Goal: Task Accomplishment & Management: Manage account settings

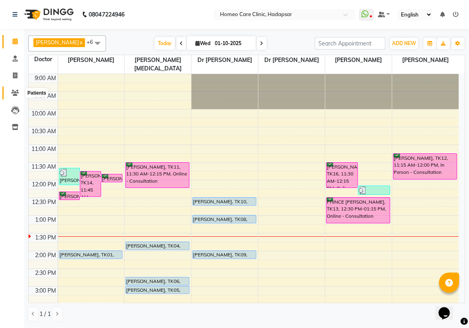
click at [18, 90] on icon at bounding box center [15, 93] width 8 height 6
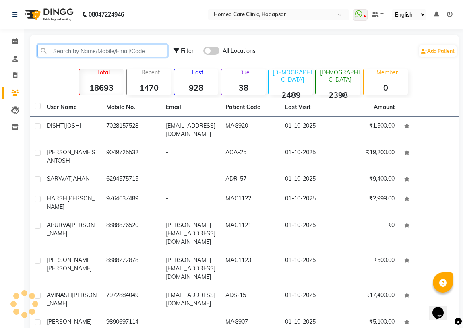
click at [59, 52] on input "text" at bounding box center [102, 51] width 130 height 12
paste input "8779206717"
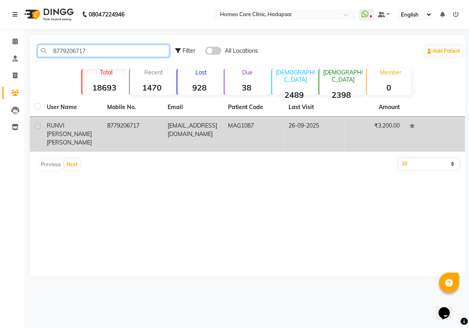
type input "8779206717"
click at [108, 135] on td "8779206717" at bounding box center [132, 134] width 60 height 35
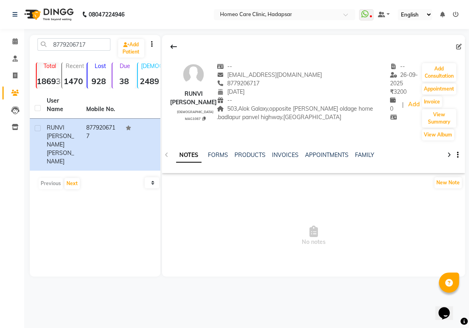
drag, startPoint x: 171, startPoint y: 93, endPoint x: 207, endPoint y: 101, distance: 36.7
click at [207, 101] on div "RUNVI [PERSON_NAME]" at bounding box center [193, 98] width 47 height 17
copy div "RUNVI [PERSON_NAME]"
click at [259, 190] on div "New Note" at bounding box center [313, 184] width 303 height 16
click at [433, 74] on button "Add Consultation" at bounding box center [439, 72] width 34 height 19
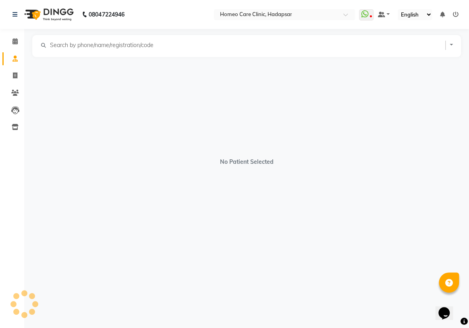
select select "[DEMOGRAPHIC_DATA]"
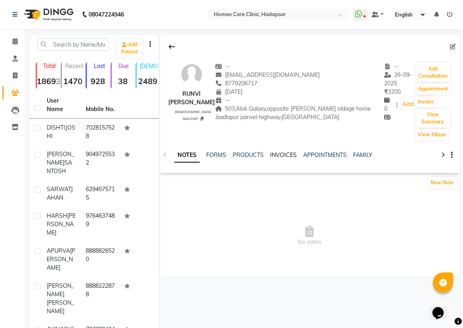
click at [270, 153] on link "INVOICES" at bounding box center [283, 154] width 27 height 7
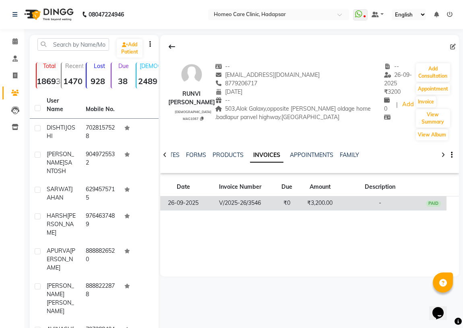
click at [274, 203] on td "₹0" at bounding box center [286, 204] width 27 height 14
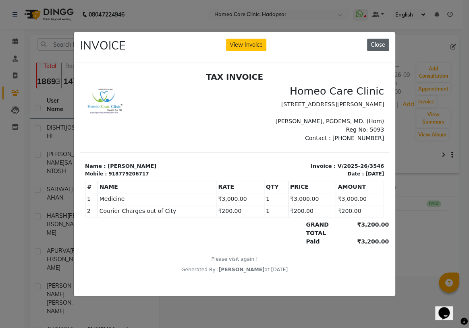
click at [380, 42] on button "Close" at bounding box center [378, 45] width 22 height 12
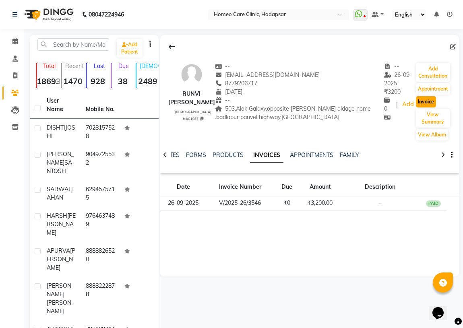
click at [423, 104] on button "Invoice" at bounding box center [426, 101] width 20 height 11
select select "service"
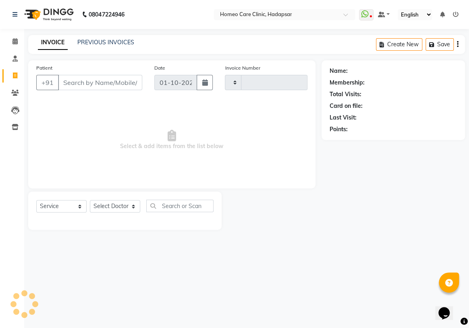
type input "3657"
select select "7485"
type input "8779206717"
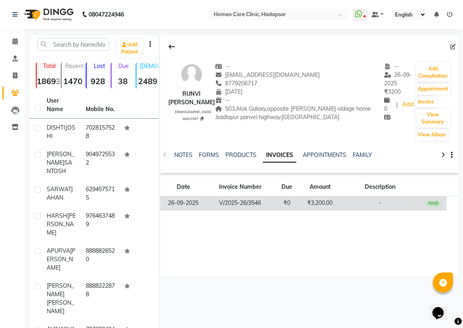
click at [269, 205] on td "V/2025-26/3546" at bounding box center [240, 204] width 67 height 14
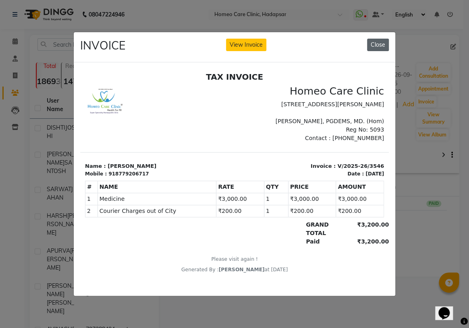
click at [373, 40] on button "Close" at bounding box center [378, 45] width 22 height 12
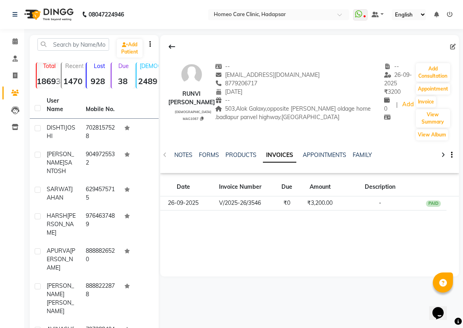
click at [226, 221] on div "RUNVI [PERSON_NAME] [DEMOGRAPHIC_DATA] MAG1087 -- [EMAIL_ADDRESS][DOMAIN_NAME] …" at bounding box center [309, 156] width 299 height 242
click at [271, 239] on div "RUNVI [PERSON_NAME] [DEMOGRAPHIC_DATA] MAG1087 -- [EMAIL_ADDRESS][DOMAIN_NAME] …" at bounding box center [309, 156] width 299 height 242
click at [15, 41] on icon at bounding box center [14, 41] width 5 height 6
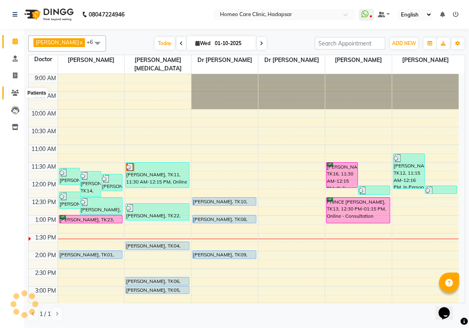
click at [20, 95] on span at bounding box center [15, 93] width 14 height 9
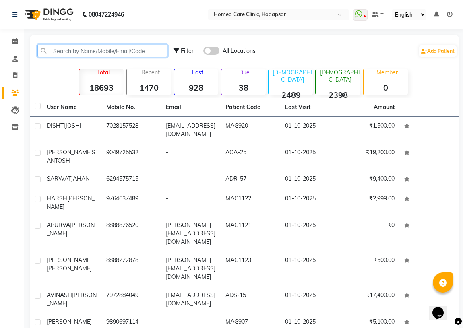
click at [58, 50] on input "text" at bounding box center [102, 51] width 130 height 12
paste input "8082775433"
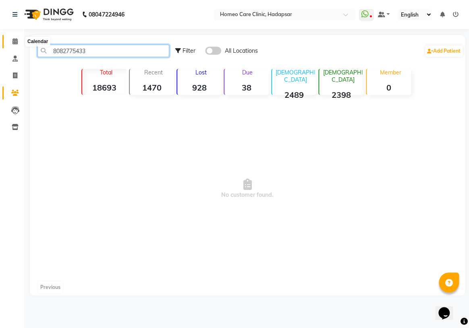
type input "8082775433"
click at [16, 37] on span at bounding box center [15, 41] width 14 height 9
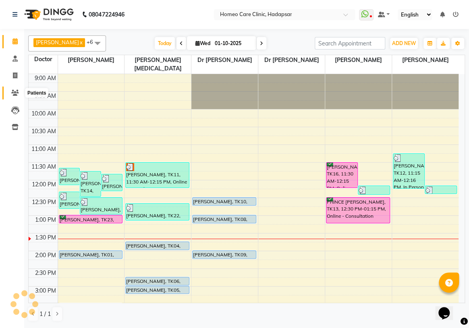
click at [10, 92] on span at bounding box center [15, 93] width 14 height 9
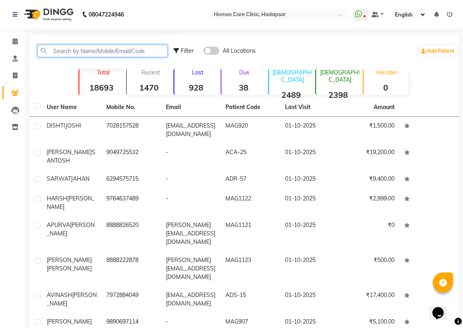
click at [67, 50] on input "text" at bounding box center [102, 51] width 130 height 12
paste input "8082775433"
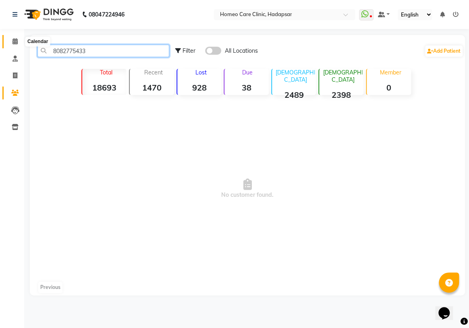
type input "8082775433"
click at [16, 40] on icon at bounding box center [14, 41] width 5 height 6
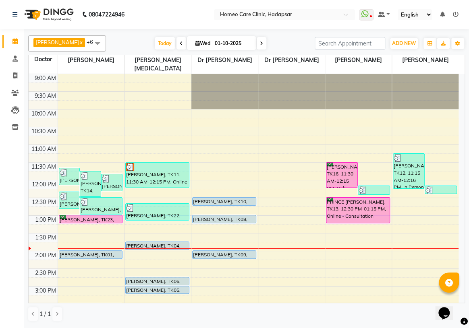
click at [266, 310] on div "1 / 1" at bounding box center [246, 313] width 437 height 15
click at [434, 22] on nav "08047224946 Select Location × Homeo Care Clinic, Hadapsar WhatsApp Status ✕ Sta…" at bounding box center [234, 14] width 469 height 29
click at [12, 90] on icon at bounding box center [15, 93] width 8 height 6
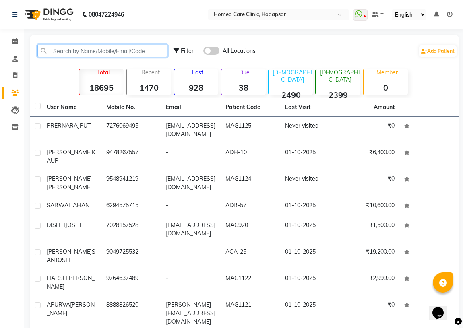
click at [76, 49] on input "text" at bounding box center [102, 51] width 130 height 12
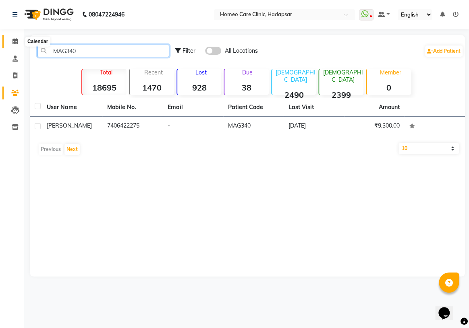
type input "MAG340"
click at [11, 38] on span at bounding box center [15, 41] width 14 height 9
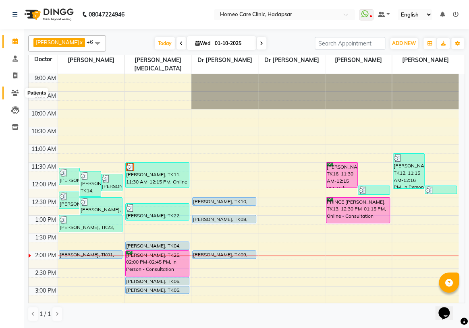
click at [17, 93] on icon at bounding box center [15, 93] width 8 height 6
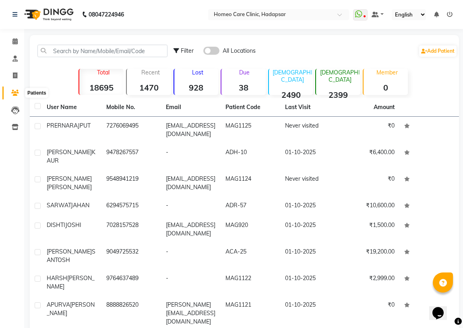
click at [9, 91] on span at bounding box center [15, 93] width 14 height 9
click at [19, 40] on span at bounding box center [15, 41] width 14 height 9
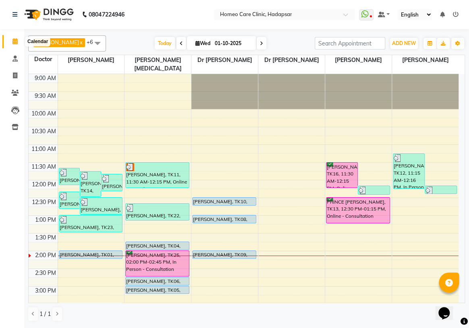
click at [15, 42] on icon at bounding box center [14, 41] width 5 height 6
click at [12, 95] on icon at bounding box center [15, 93] width 8 height 6
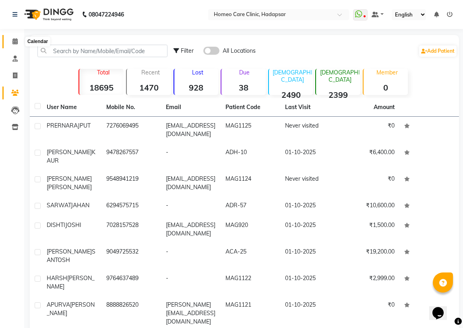
click at [10, 40] on span at bounding box center [15, 41] width 14 height 9
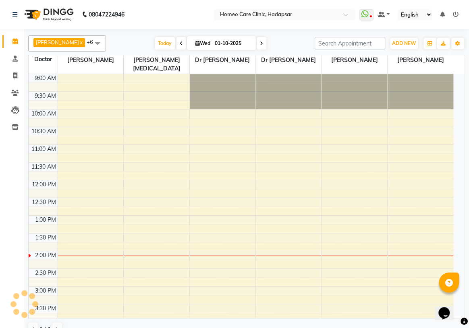
scroll to position [177, 0]
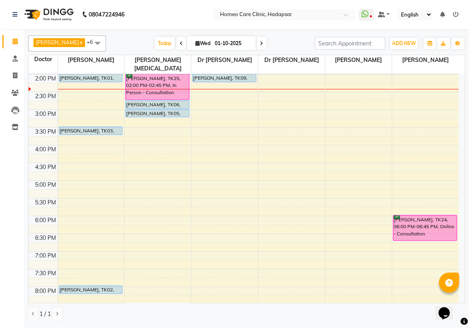
click at [183, 41] on icon at bounding box center [181, 43] width 3 height 5
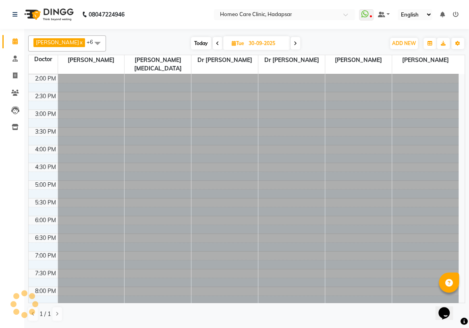
scroll to position [0, 0]
click at [185, 41] on div "[DATE] [DATE]" at bounding box center [245, 43] width 271 height 12
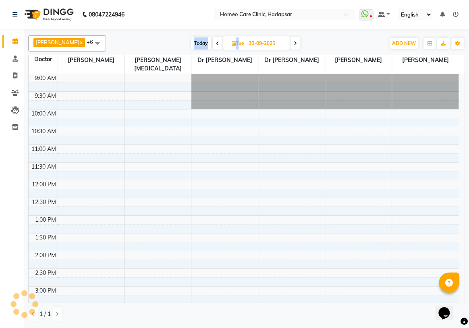
scroll to position [177, 0]
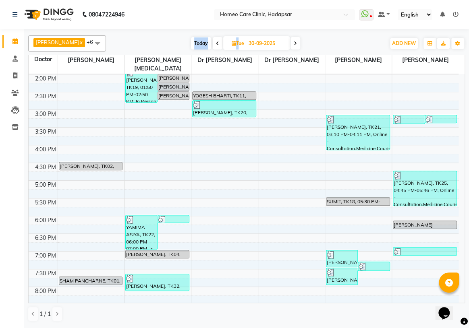
click at [222, 40] on span at bounding box center [218, 43] width 10 height 12
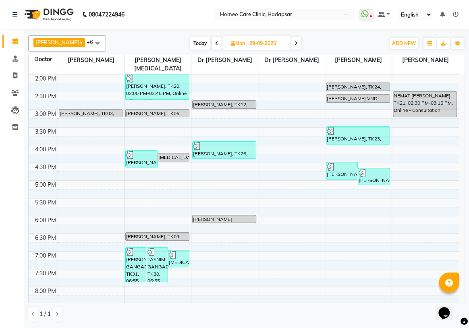
click at [218, 41] on icon at bounding box center [216, 43] width 3 height 5
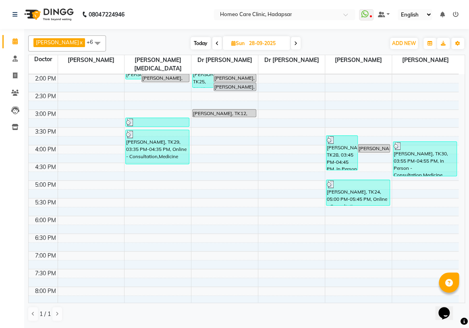
click at [219, 41] on icon at bounding box center [216, 43] width 3 height 5
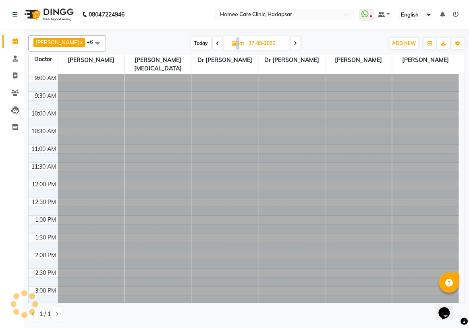
click at [221, 41] on span at bounding box center [218, 43] width 10 height 12
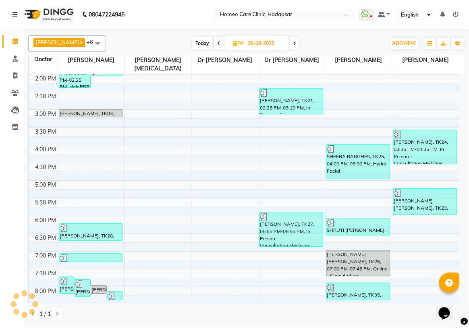
click at [220, 41] on icon at bounding box center [218, 43] width 3 height 5
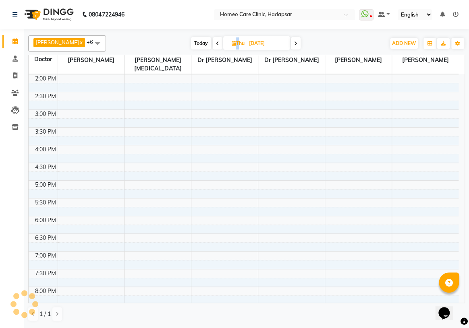
click at [222, 40] on span at bounding box center [218, 43] width 10 height 12
click at [221, 40] on span at bounding box center [216, 43] width 10 height 12
type input "[DATE]"
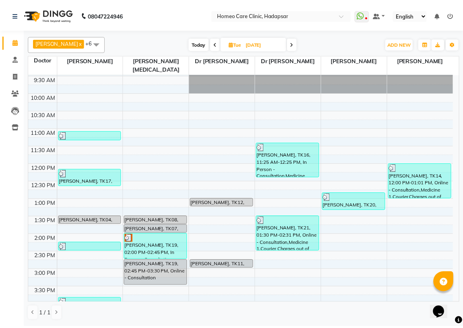
scroll to position [0, 0]
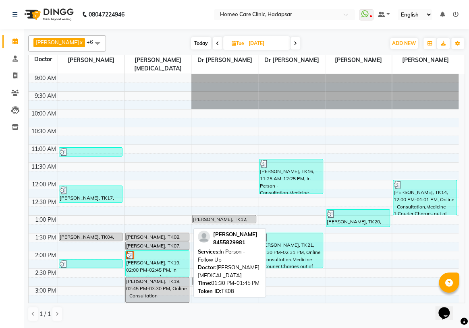
click at [139, 233] on div "[PERSON_NAME], TK08, 01:30 PM-01:45 PM, In Person - Follow Up" at bounding box center [157, 237] width 63 height 8
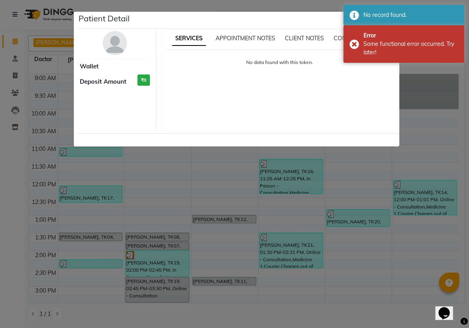
click at [366, 4] on ngb-modal-window "Patient Detail Wallet Deposit Amount ₹0 SERVICES APPOINTMENT NOTES CLIENT NOTES…" at bounding box center [234, 164] width 469 height 328
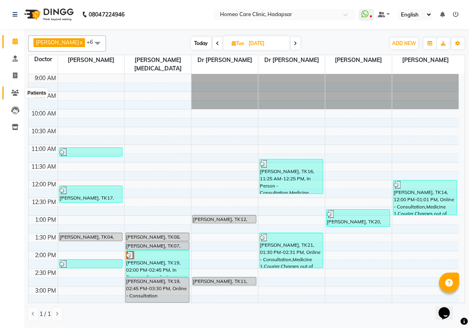
click at [17, 95] on icon at bounding box center [15, 93] width 8 height 6
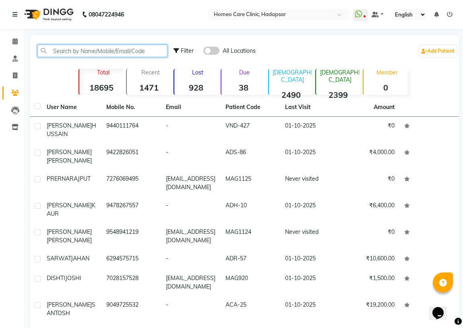
click at [87, 50] on input "text" at bounding box center [102, 51] width 130 height 12
paste input "VND-409"
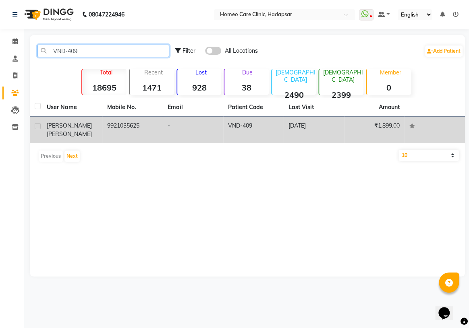
type input "VND-409"
click at [72, 130] on span "[PERSON_NAME]" at bounding box center [69, 133] width 45 height 7
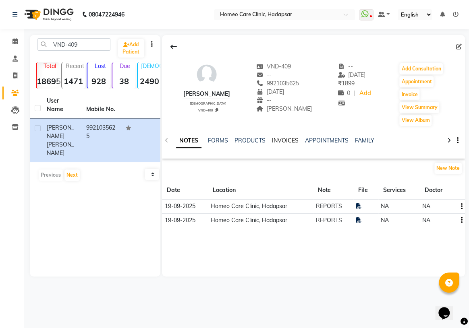
click at [277, 139] on link "INVOICES" at bounding box center [285, 140] width 27 height 7
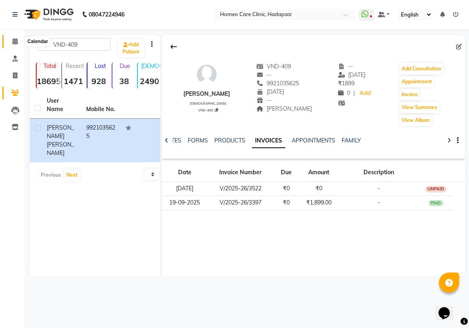
click at [16, 40] on icon at bounding box center [14, 41] width 5 height 6
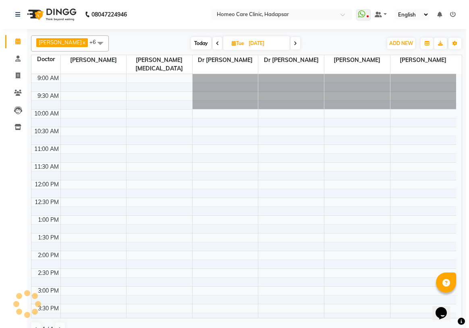
scroll to position [177, 0]
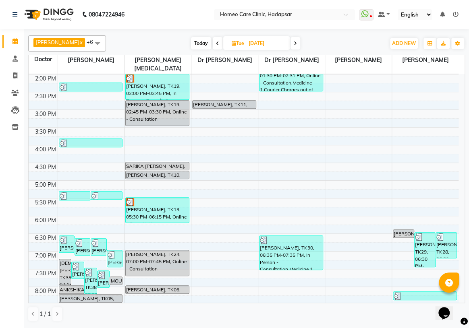
click at [297, 43] on icon at bounding box center [295, 43] width 3 height 5
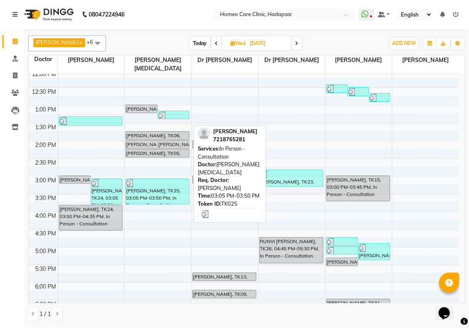
scroll to position [103, 0]
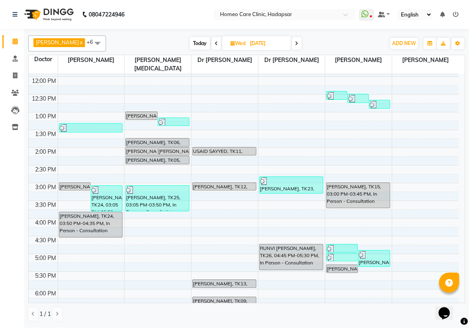
click at [221, 41] on span at bounding box center [216, 43] width 10 height 12
type input "[DATE]"
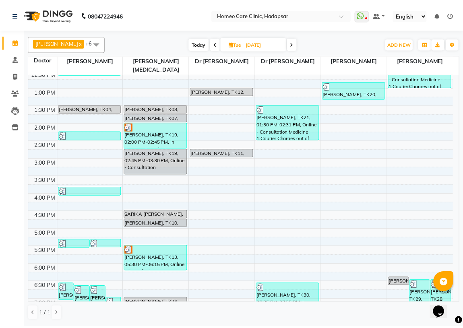
scroll to position [110, 0]
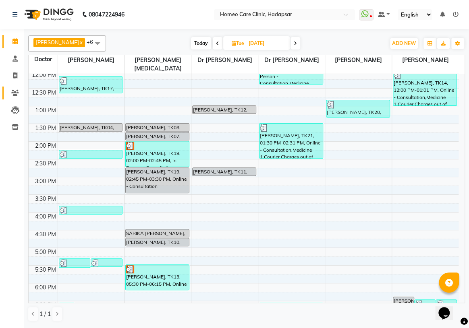
click at [16, 87] on link "Patients" at bounding box center [11, 93] width 19 height 13
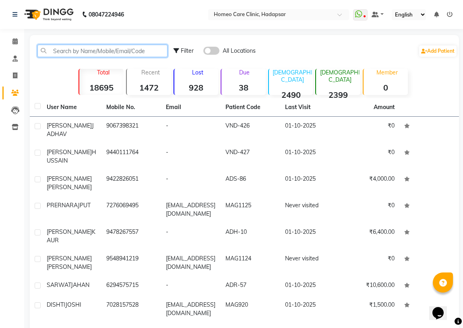
click at [56, 49] on input "text" at bounding box center [102, 51] width 130 height 12
paste input "VND-415"
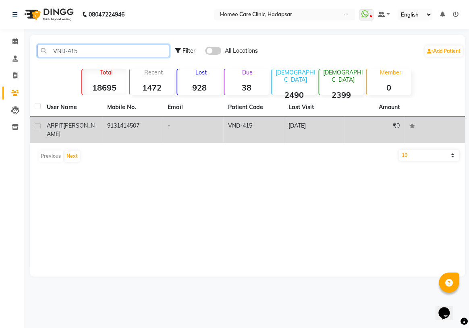
type input "VND-415"
click at [134, 133] on td "9131414507" at bounding box center [132, 130] width 60 height 27
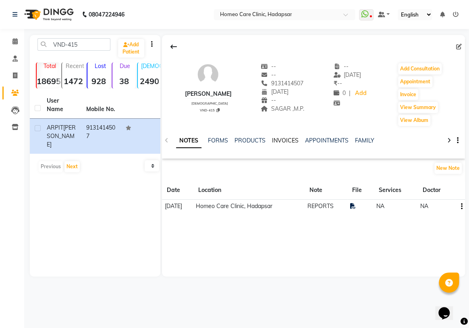
click at [277, 141] on link "INVOICES" at bounding box center [285, 140] width 27 height 7
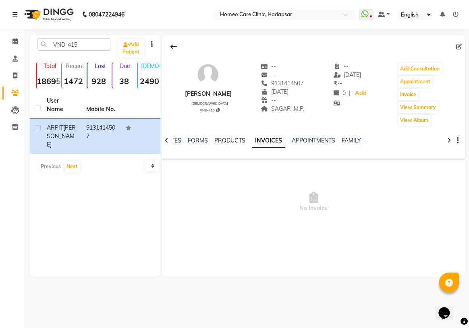
click at [233, 139] on link "PRODUCTS" at bounding box center [229, 140] width 31 height 7
click at [281, 139] on link "INVOICES" at bounding box center [278, 140] width 27 height 7
click at [416, 65] on button "Add Consultation" at bounding box center [419, 68] width 43 height 11
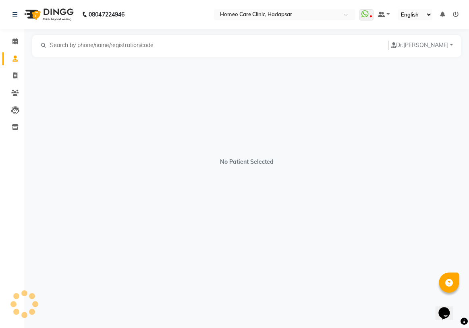
select select "[DEMOGRAPHIC_DATA]"
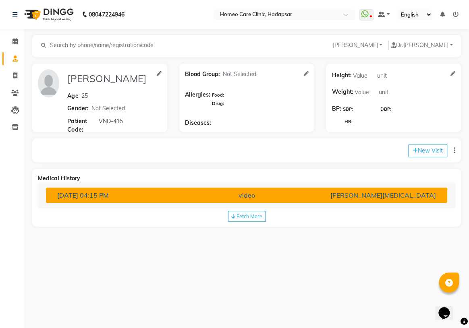
click at [198, 195] on div "video" at bounding box center [246, 195] width 130 height 10
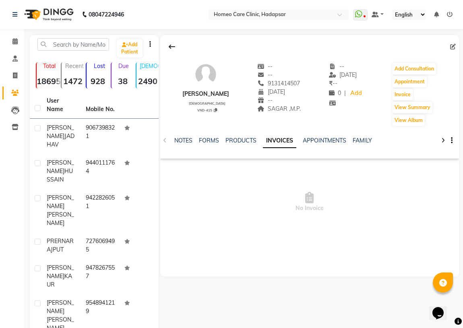
drag, startPoint x: 182, startPoint y: 94, endPoint x: 238, endPoint y: 93, distance: 56.0
click at [238, 93] on div "[PERSON_NAME] [DEMOGRAPHIC_DATA] VND-415 -- -- 9131414507 [DATE] -- SAGAR ,M.P.…" at bounding box center [309, 90] width 299 height 72
copy div "[PERSON_NAME]"
click at [454, 46] on icon at bounding box center [453, 47] width 6 height 6
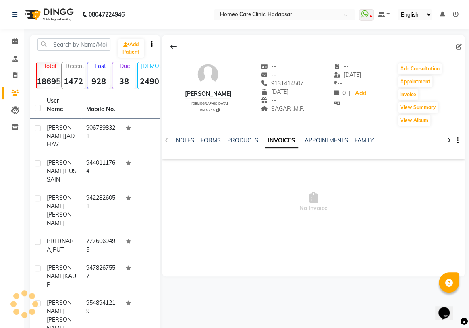
select select "08"
select select "2000"
select select "[DEMOGRAPHIC_DATA]"
select select "51698"
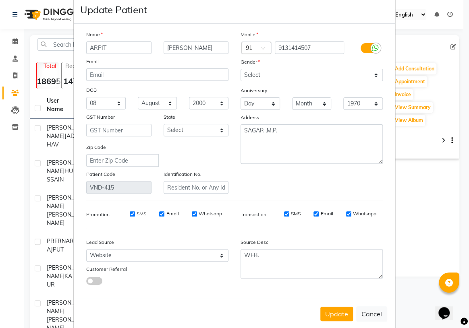
scroll to position [31, 0]
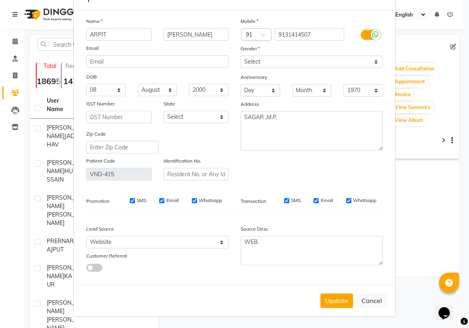
drag, startPoint x: 366, startPoint y: 300, endPoint x: 290, endPoint y: 269, distance: 82.1
click at [366, 300] on button "Cancel" at bounding box center [371, 300] width 31 height 15
select select
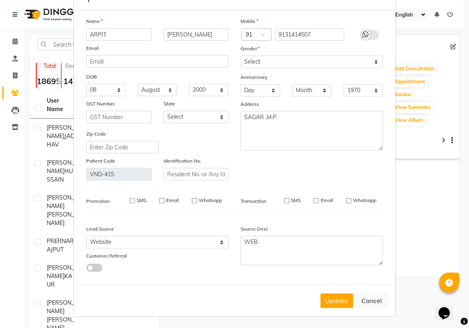
select select
checkbox input "false"
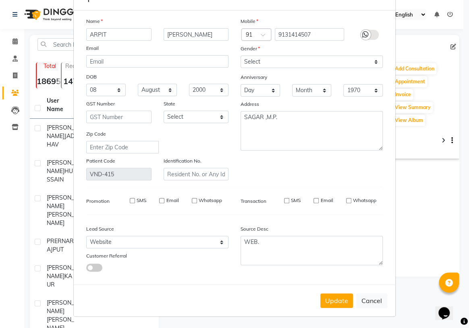
checkbox input "false"
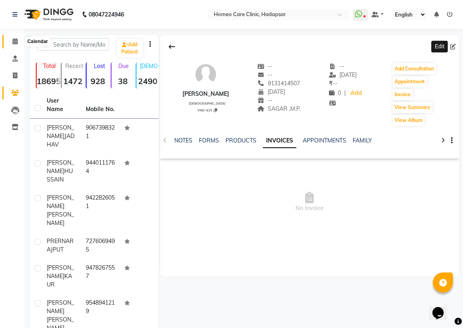
click at [16, 41] on icon at bounding box center [14, 41] width 5 height 6
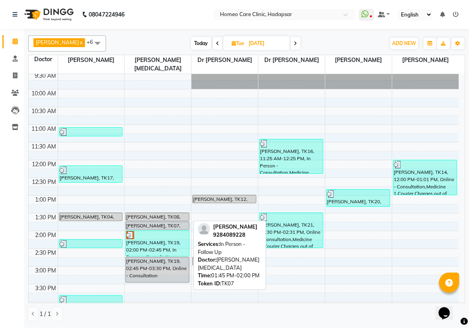
scroll to position [36, 0]
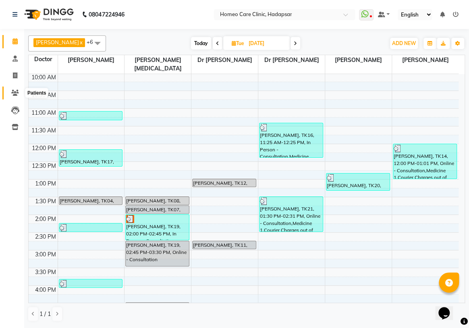
click at [9, 89] on span at bounding box center [15, 93] width 14 height 9
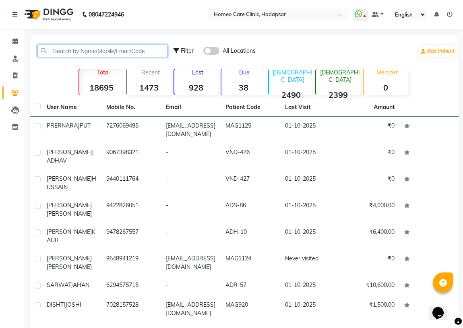
click at [112, 49] on input "text" at bounding box center [102, 51] width 130 height 12
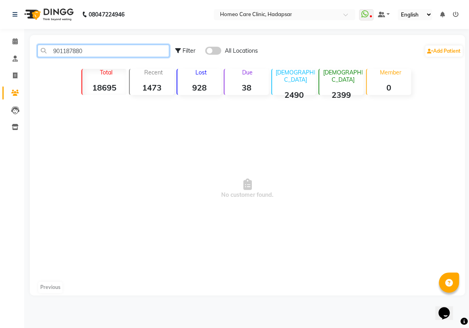
type input "9011878807"
drag, startPoint x: 89, startPoint y: 52, endPoint x: 0, endPoint y: 73, distance: 91.5
click at [0, 73] on app-home "08047224946 Select Location × Homeo Care Clinic, Hadapsar WhatsApp Status ✕ Sta…" at bounding box center [234, 154] width 469 height 308
type input "\"
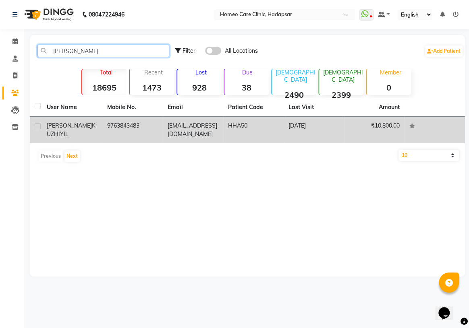
type input "[PERSON_NAME]"
click at [248, 129] on td "HHA50" at bounding box center [253, 130] width 60 height 27
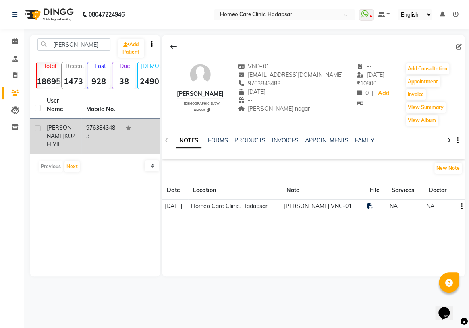
click at [250, 301] on div "08047224946 Select Location × Homeo Care Clinic, Hadapsar WhatsApp Status ✕ Sta…" at bounding box center [234, 164] width 469 height 328
click at [12, 38] on span at bounding box center [15, 41] width 14 height 9
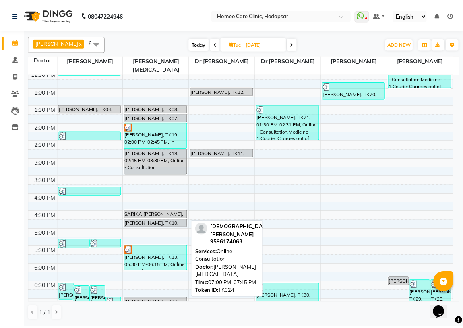
scroll to position [183, 0]
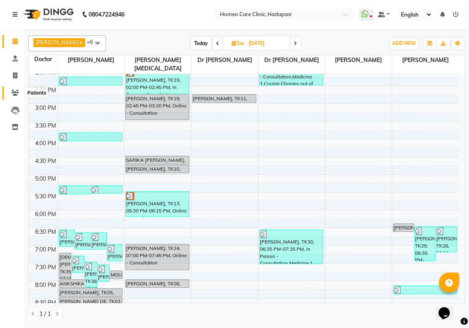
click at [14, 92] on icon at bounding box center [15, 93] width 8 height 6
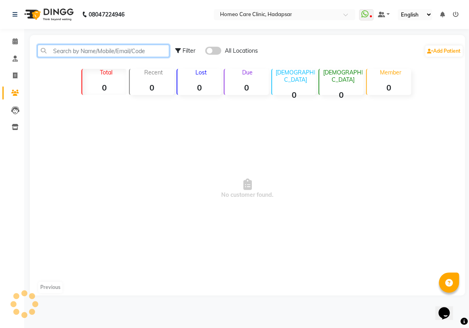
click at [140, 46] on input "text" at bounding box center [103, 51] width 132 height 12
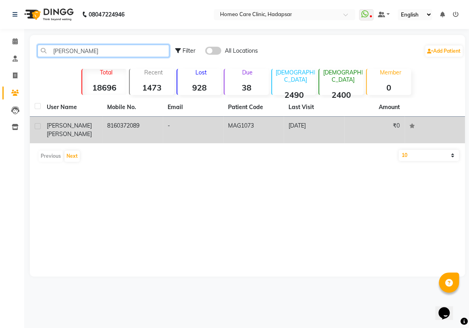
type input "[PERSON_NAME]"
click at [231, 133] on td "MAG1073" at bounding box center [253, 130] width 60 height 27
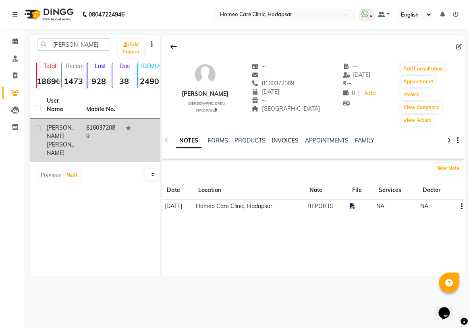
click at [281, 139] on link "INVOICES" at bounding box center [285, 140] width 27 height 7
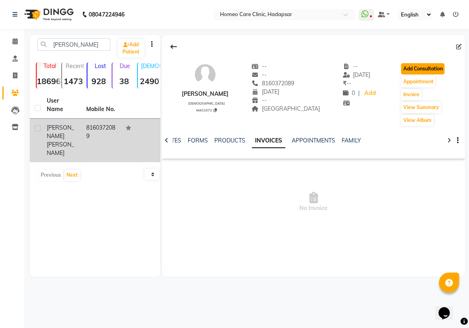
click at [419, 68] on button "Add Consultation" at bounding box center [422, 68] width 43 height 11
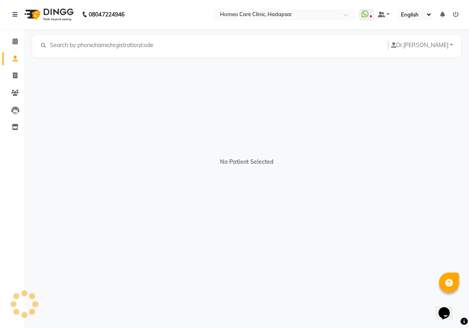
select select "[DEMOGRAPHIC_DATA]"
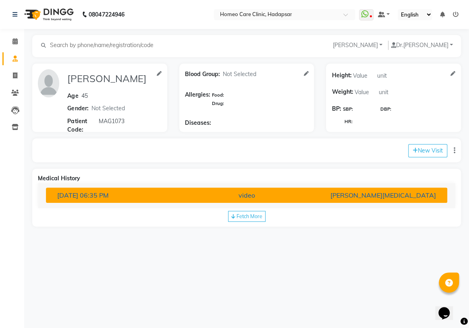
click at [212, 194] on div "video" at bounding box center [246, 195] width 130 height 10
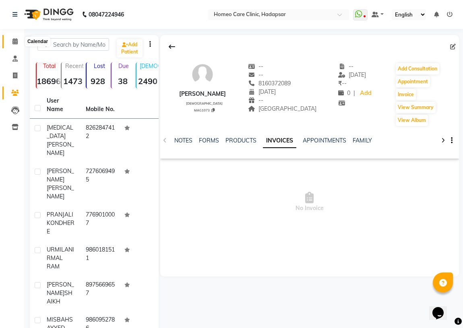
click at [12, 39] on icon at bounding box center [14, 41] width 5 height 6
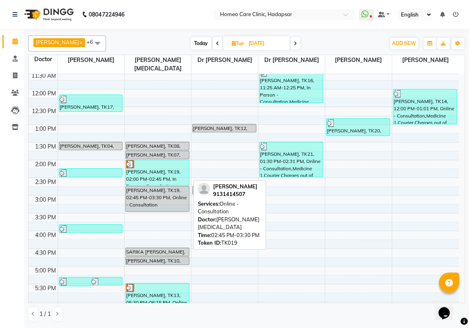
scroll to position [73, 0]
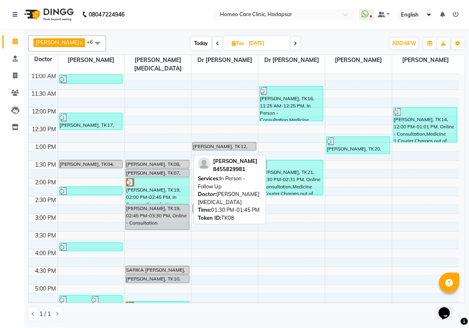
click at [175, 160] on div "[PERSON_NAME], TK08, 01:30 PM-01:45 PM, In Person - Follow Up" at bounding box center [157, 164] width 63 height 8
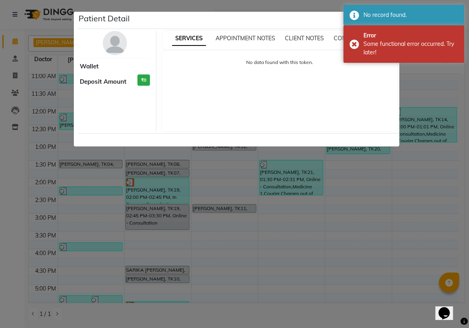
click at [341, 220] on ngb-modal-window "Patient Detail Wallet Deposit Amount ₹0 SERVICES APPOINTMENT NOTES CLIENT NOTES…" at bounding box center [234, 164] width 469 height 328
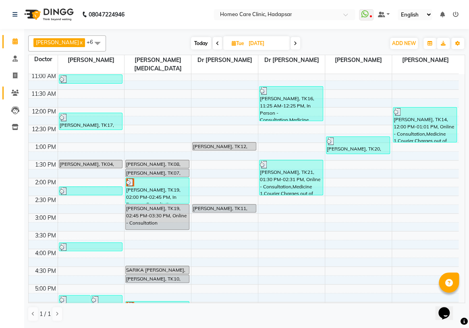
click at [15, 89] on span at bounding box center [15, 93] width 14 height 9
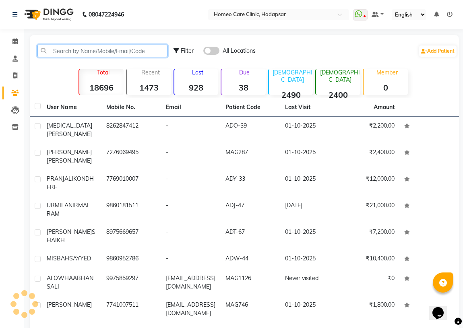
click at [77, 56] on input "text" at bounding box center [102, 51] width 130 height 12
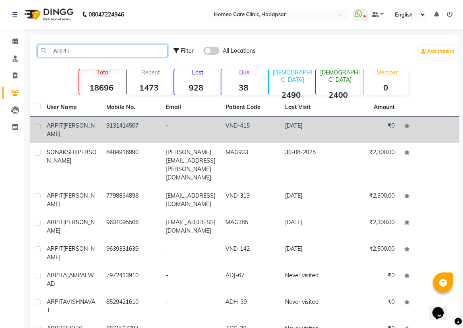
type input "ARPIT"
click at [66, 124] on span "[PERSON_NAME]" at bounding box center [71, 130] width 48 height 16
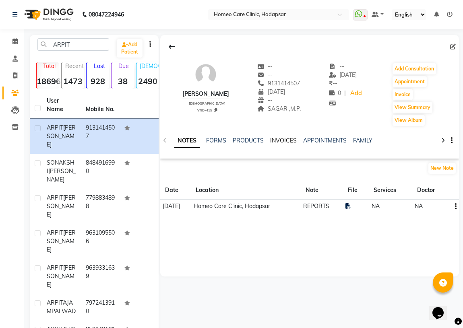
click at [278, 143] on link "INVOICES" at bounding box center [283, 140] width 27 height 7
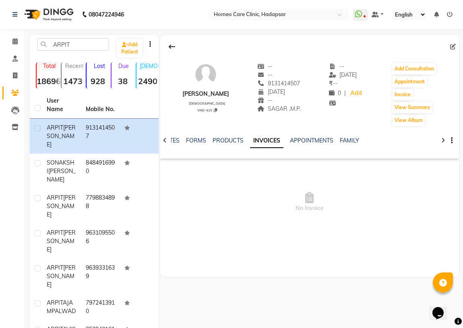
click at [219, 145] on div "NOTES FORMS PRODUCTS INVOICES APPOINTMENTS FAMILY" at bounding box center [299, 144] width 251 height 15
click at [199, 142] on link "FORMS" at bounding box center [196, 140] width 20 height 7
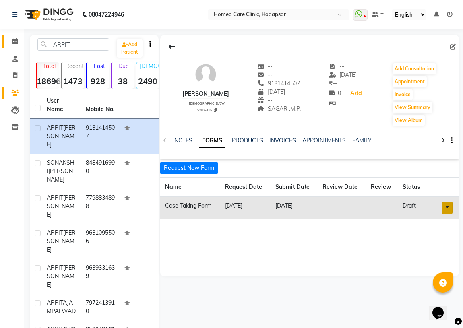
click at [11, 47] on li "Calendar" at bounding box center [12, 41] width 24 height 17
click at [12, 41] on span at bounding box center [15, 41] width 14 height 9
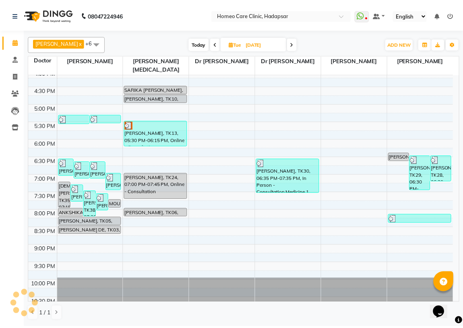
scroll to position [256, 0]
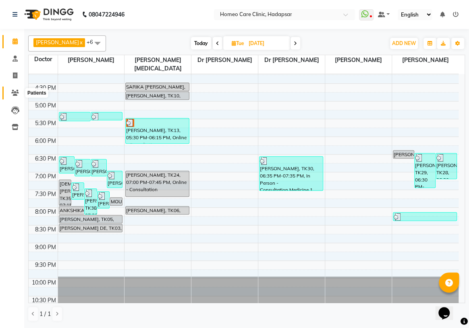
click at [15, 90] on icon at bounding box center [15, 93] width 8 height 6
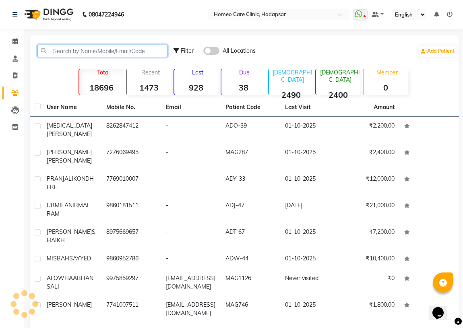
click at [72, 52] on input "text" at bounding box center [102, 51] width 130 height 12
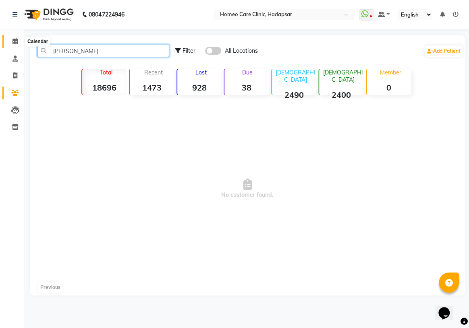
type input "[PERSON_NAME]"
click at [14, 39] on icon at bounding box center [14, 41] width 5 height 6
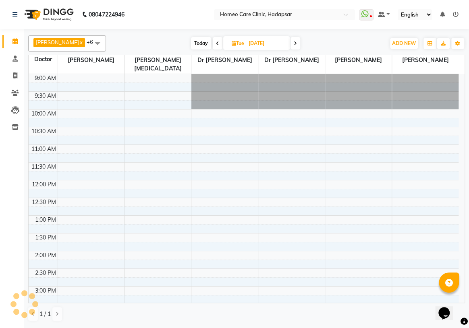
scroll to position [212, 0]
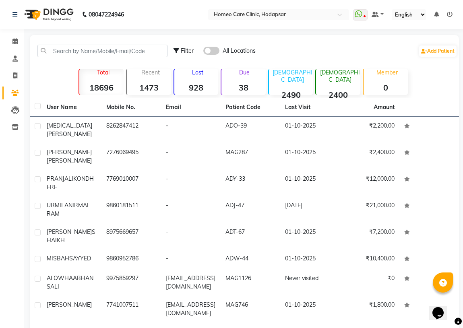
click at [88, 44] on div "Filter All Locations Add Patient" at bounding box center [244, 50] width 426 height 25
click at [86, 48] on input "text" at bounding box center [102, 51] width 130 height 12
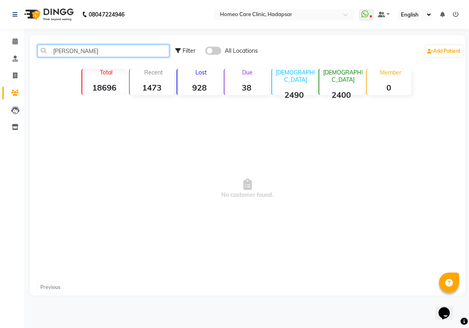
type input "[PERSON_NAME]"
click at [17, 34] on li "Calendar" at bounding box center [12, 41] width 24 height 17
click at [17, 35] on link "Calendar" at bounding box center [11, 41] width 19 height 13
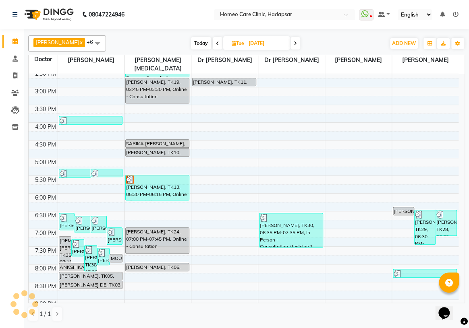
scroll to position [256, 0]
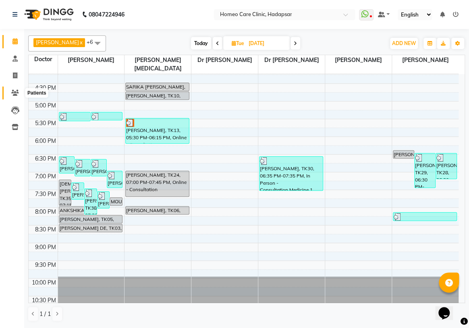
click at [19, 93] on icon at bounding box center [15, 93] width 8 height 6
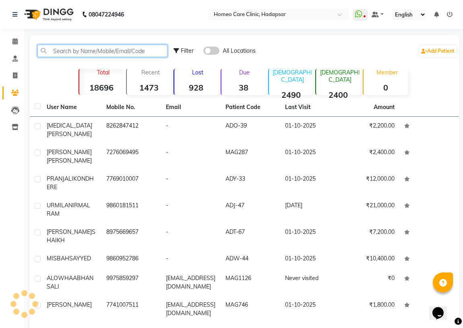
click at [72, 52] on input "text" at bounding box center [102, 51] width 130 height 12
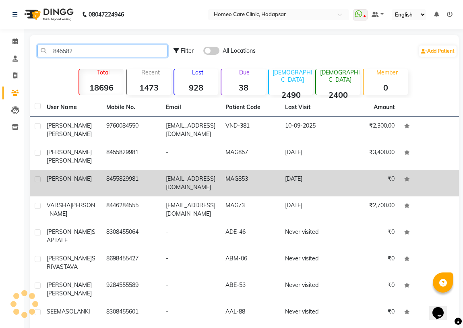
type input "845582"
click at [123, 172] on td "8455829981" at bounding box center [131, 183] width 60 height 27
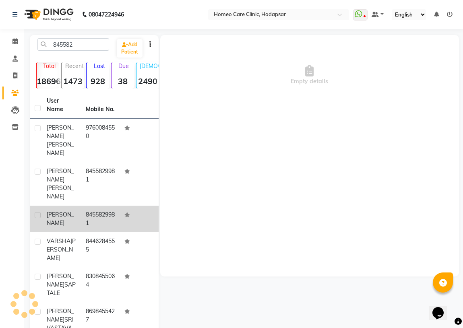
click at [64, 211] on div "[PERSON_NAME]" at bounding box center [61, 219] width 29 height 17
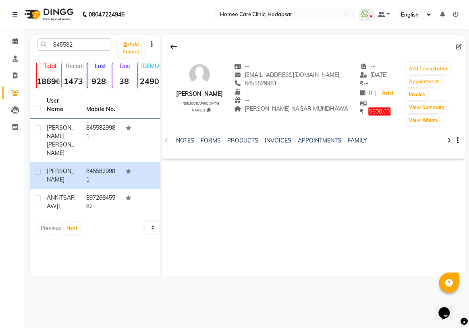
click at [414, 60] on div "[PERSON_NAME] [DEMOGRAPHIC_DATA] MAG853 -- [EMAIL_ADDRESS][DOMAIN_NAME] 8455829…" at bounding box center [313, 90] width 303 height 72
click at [415, 68] on button "Add Consultation" at bounding box center [427, 68] width 43 height 11
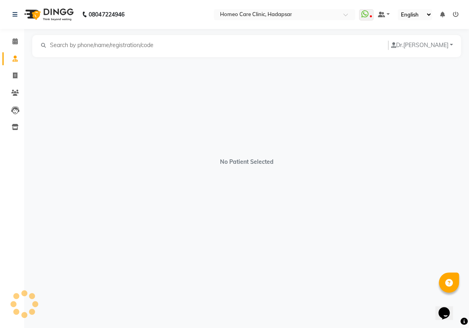
select select "[DEMOGRAPHIC_DATA]"
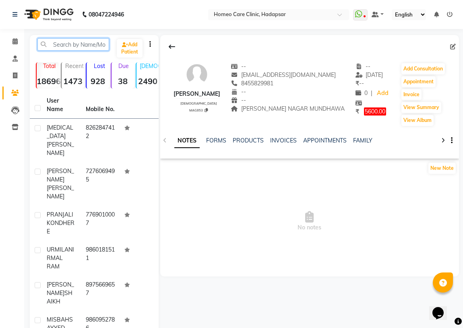
click at [78, 46] on input "text" at bounding box center [73, 44] width 72 height 12
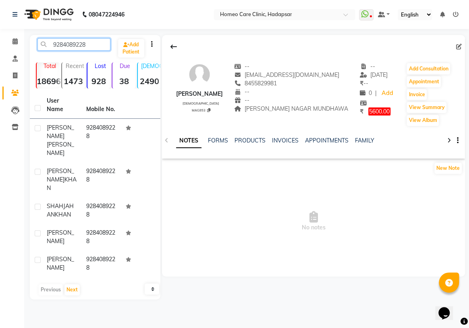
click at [94, 45] on input "9284089228" at bounding box center [73, 44] width 73 height 12
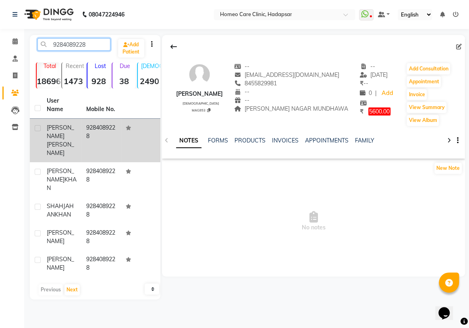
type input "9284089228"
click at [73, 124] on div "[PERSON_NAME]" at bounding box center [62, 141] width 30 height 34
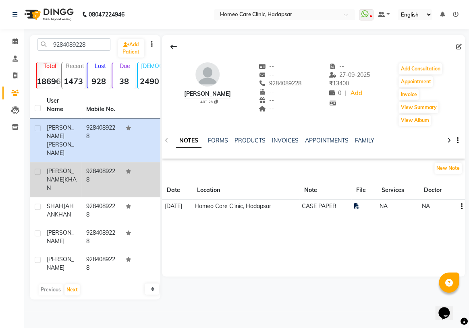
click at [68, 167] on div "[PERSON_NAME]" at bounding box center [62, 179] width 30 height 25
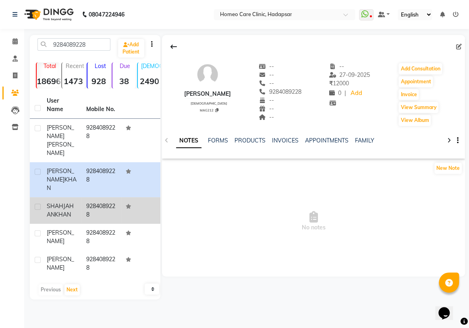
click at [72, 202] on div "[PERSON_NAME]" at bounding box center [62, 210] width 30 height 17
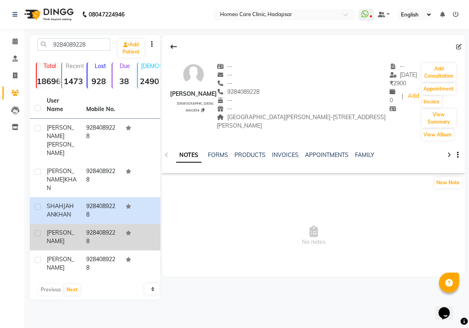
click at [76, 229] on div "[PERSON_NAME]" at bounding box center [62, 237] width 30 height 17
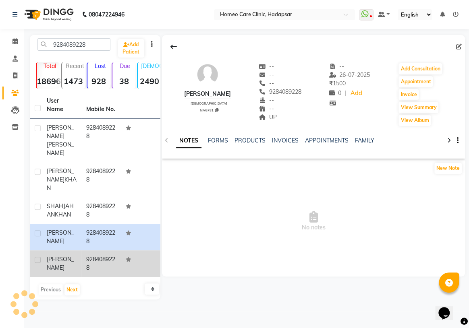
click at [73, 255] on div "[PERSON_NAME]" at bounding box center [62, 263] width 30 height 17
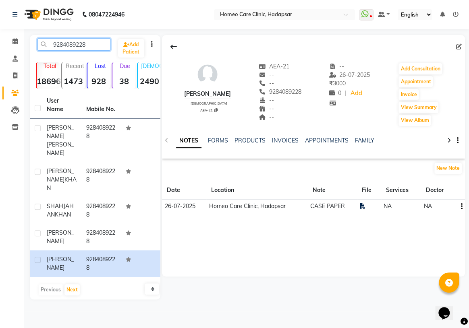
drag, startPoint x: 89, startPoint y: 42, endPoint x: 0, endPoint y: 27, distance: 90.2
click at [4, 34] on app-home "08047224946 Select Location × Homeo Care Clinic, Hadapsar WhatsApp Status ✕ Sta…" at bounding box center [234, 156] width 469 height 312
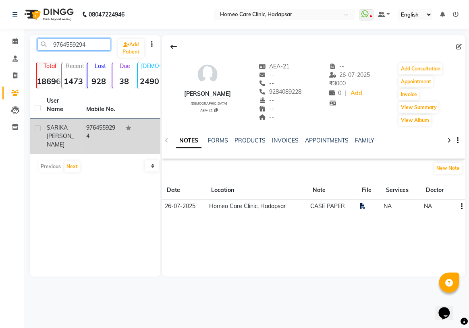
type input "9764559294"
click at [71, 124] on div "SARIKA [PERSON_NAME]" at bounding box center [62, 136] width 30 height 25
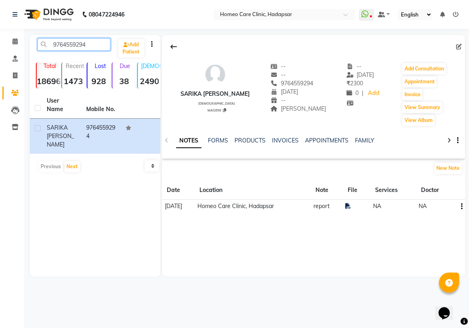
drag, startPoint x: 103, startPoint y: 42, endPoint x: 0, endPoint y: 65, distance: 105.1
click at [0, 63] on app-home "08047224946 Select Location × Homeo Care Clinic, Hadapsar WhatsApp Status ✕ Sta…" at bounding box center [234, 144] width 469 height 289
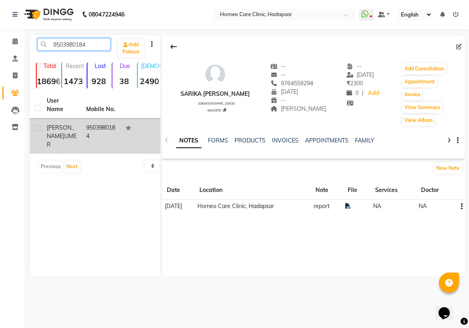
type input "9503980184"
click at [86, 129] on td "9503980184" at bounding box center [100, 136] width 39 height 35
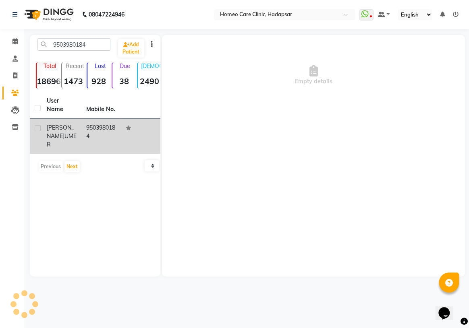
click at [79, 125] on td "[PERSON_NAME]" at bounding box center [61, 136] width 39 height 35
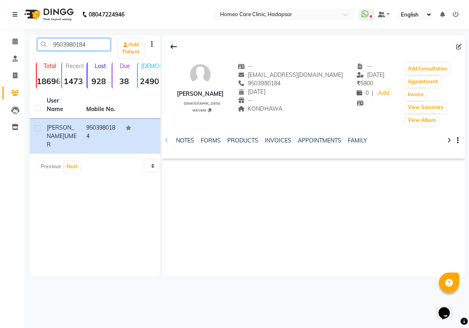
drag, startPoint x: 89, startPoint y: 43, endPoint x: 0, endPoint y: 56, distance: 89.9
click at [0, 55] on app-home "08047224946 Select Location × Homeo Care Clinic, Hadapsar WhatsApp Status ✕ Sta…" at bounding box center [234, 144] width 469 height 289
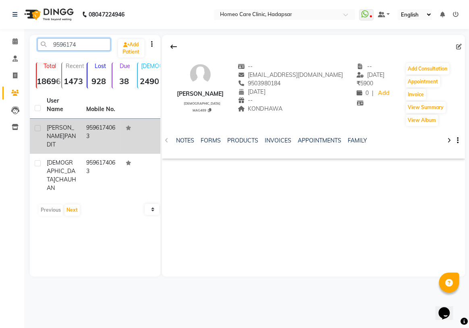
type input "9596174"
click at [81, 135] on td "[PERSON_NAME]" at bounding box center [61, 136] width 39 height 35
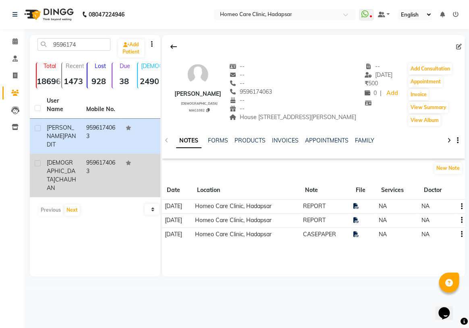
click at [79, 161] on td "[DEMOGRAPHIC_DATA][PERSON_NAME]" at bounding box center [61, 175] width 39 height 43
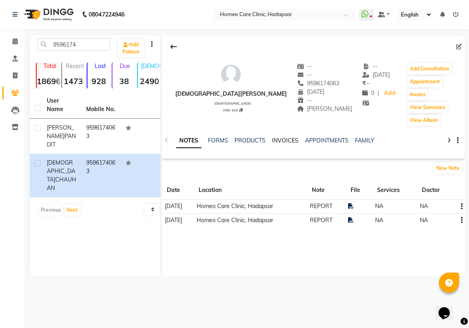
click at [282, 139] on link "INVOICES" at bounding box center [285, 140] width 27 height 7
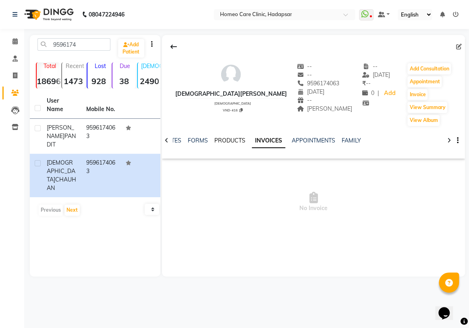
click at [226, 141] on link "PRODUCTS" at bounding box center [229, 140] width 31 height 7
click at [193, 143] on ul "NOTES FORMS PRODUCTS INVOICES APPOINTMENTS FAMILY" at bounding box center [272, 141] width 205 height 8
click at [457, 46] on icon at bounding box center [459, 47] width 6 height 6
select select "21"
select select "08"
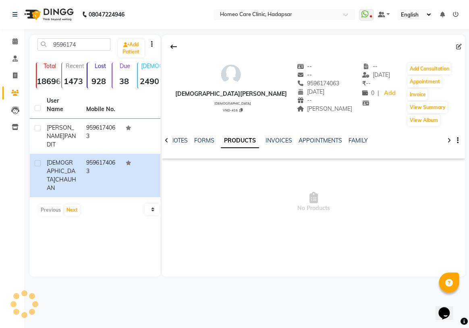
select select "2006"
select select "[DEMOGRAPHIC_DATA]"
select select "50936"
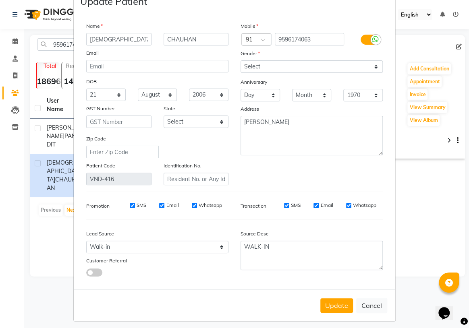
scroll to position [31, 0]
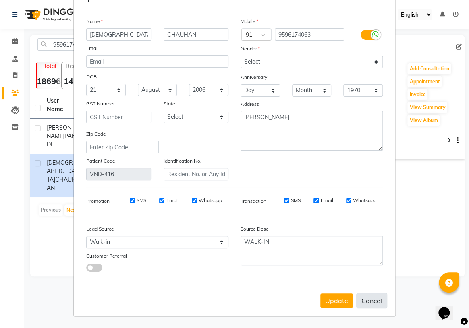
click at [365, 299] on button "Cancel" at bounding box center [371, 300] width 31 height 15
select select
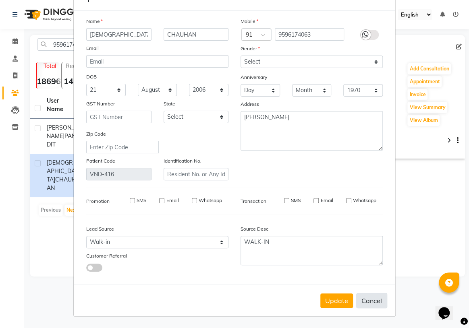
select select
checkbox input "false"
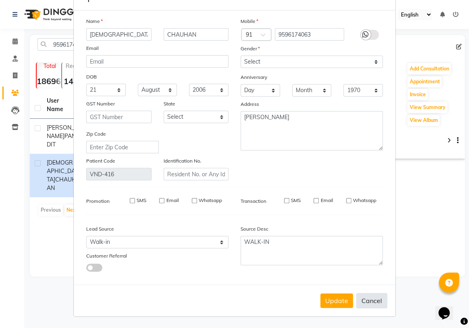
checkbox input "false"
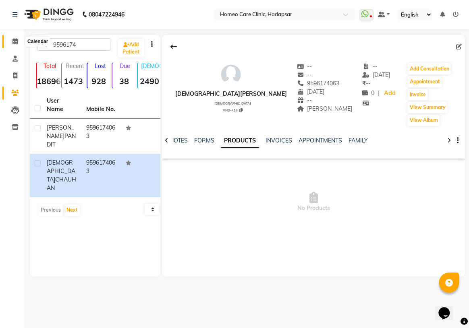
click at [19, 41] on span at bounding box center [15, 41] width 14 height 9
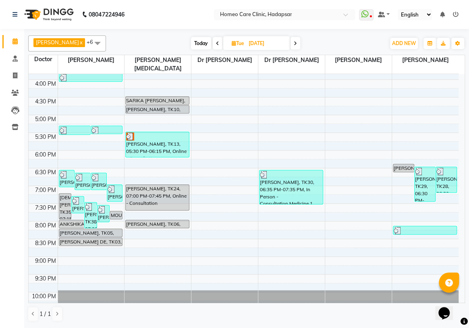
scroll to position [256, 0]
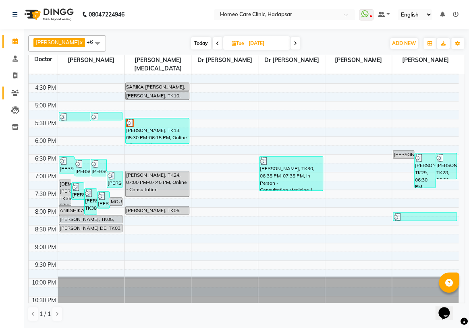
click at [12, 88] on link "Patients" at bounding box center [11, 93] width 19 height 13
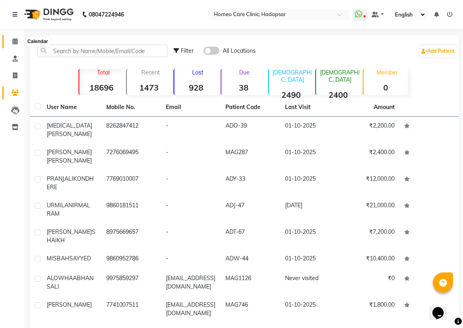
click at [12, 39] on icon at bounding box center [14, 41] width 5 height 6
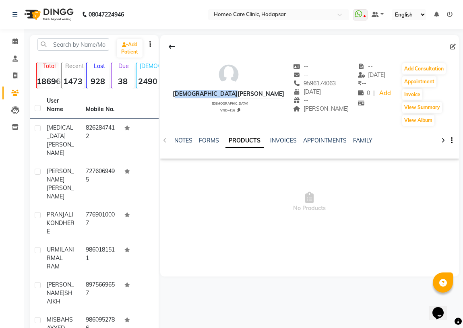
drag, startPoint x: 178, startPoint y: 91, endPoint x: 238, endPoint y: 94, distance: 60.5
click at [242, 93] on div "[DEMOGRAPHIC_DATA][PERSON_NAME] [DEMOGRAPHIC_DATA] VND-416 -- -- 9596174063 [DA…" at bounding box center [309, 90] width 299 height 72
copy div "[DEMOGRAPHIC_DATA][PERSON_NAME]"
click at [196, 180] on span "No Products" at bounding box center [309, 202] width 299 height 81
drag, startPoint x: 274, startPoint y: 83, endPoint x: 278, endPoint y: 83, distance: 4.1
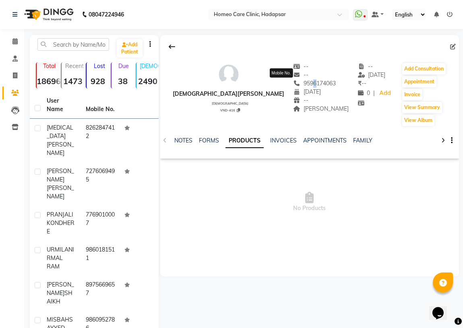
click at [294, 83] on span "9596174063" at bounding box center [315, 83] width 43 height 7
drag, startPoint x: 269, startPoint y: 85, endPoint x: 304, endPoint y: 86, distance: 34.3
click at [304, 86] on span "9596174063" at bounding box center [315, 83] width 43 height 7
copy span "9596174063"
click at [56, 43] on input "text" at bounding box center [73, 44] width 72 height 12
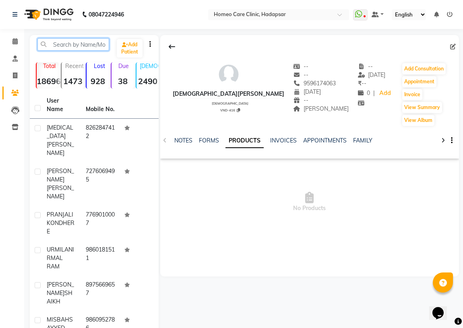
paste input "9596174063"
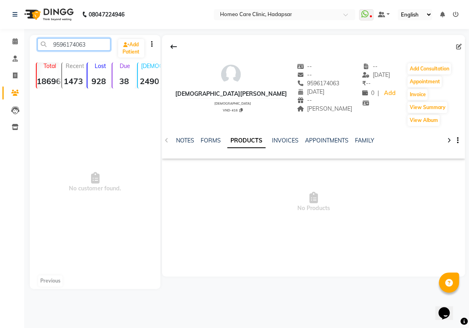
click at [98, 48] on input "9596174063" at bounding box center [73, 44] width 73 height 12
type input "9596174063"
click at [14, 39] on icon at bounding box center [14, 41] width 5 height 6
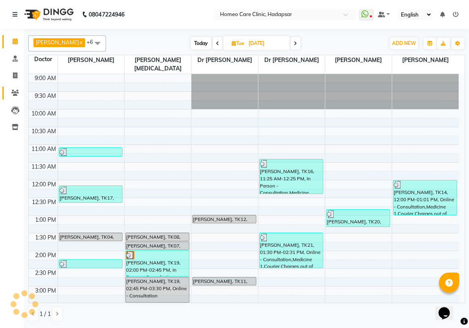
click at [19, 91] on span at bounding box center [15, 93] width 14 height 9
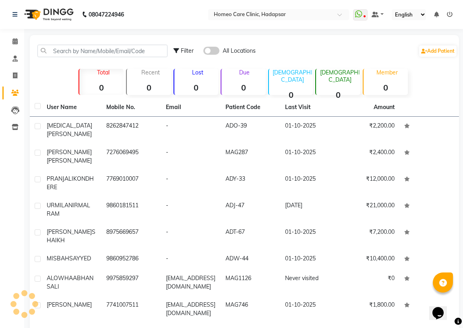
click at [74, 44] on div "Filter All Locations Add Patient" at bounding box center [244, 50] width 426 height 25
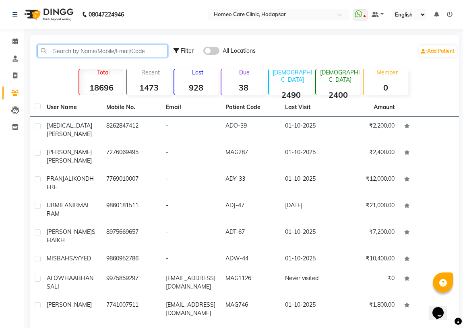
click at [74, 53] on input "text" at bounding box center [102, 51] width 130 height 12
paste input "9596174063"
type input "9596174063"
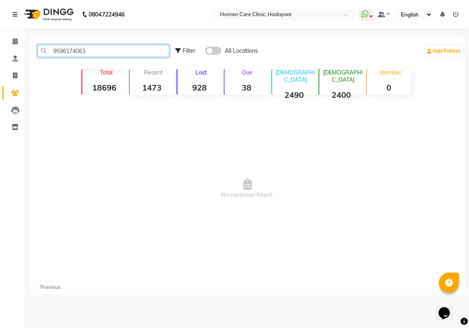
click at [102, 48] on input "9596174063" at bounding box center [103, 51] width 132 height 12
drag, startPoint x: 91, startPoint y: 51, endPoint x: 40, endPoint y: 55, distance: 50.5
click at [40, 55] on input "9596174063" at bounding box center [103, 51] width 132 height 12
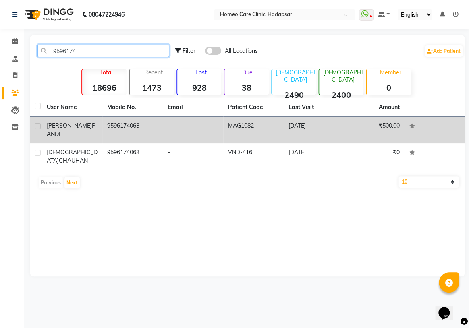
type input "9596174"
click at [179, 135] on td "-" at bounding box center [193, 130] width 60 height 27
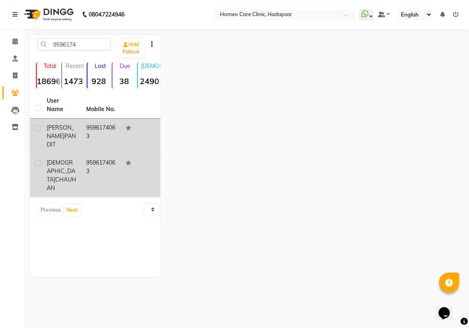
click at [70, 159] on span "[DEMOGRAPHIC_DATA]" at bounding box center [61, 171] width 29 height 24
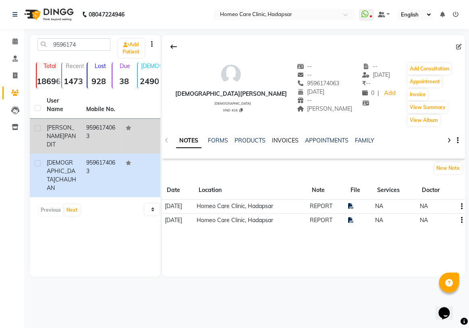
click at [284, 141] on link "INVOICES" at bounding box center [285, 140] width 27 height 7
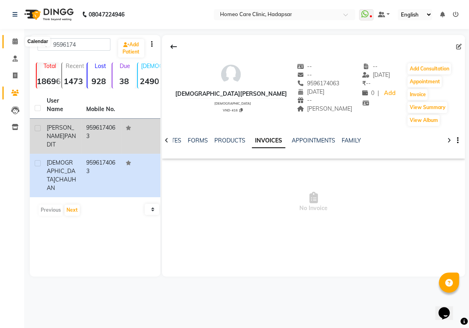
click at [12, 40] on span at bounding box center [15, 41] width 14 height 9
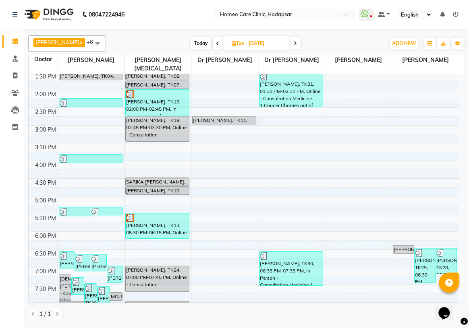
scroll to position [219, 0]
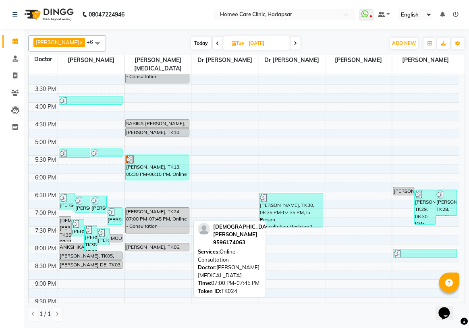
click at [168, 210] on div "[PERSON_NAME], TK24, 07:00 PM-07:45 PM, Online - Consultation" at bounding box center [157, 220] width 63 height 25
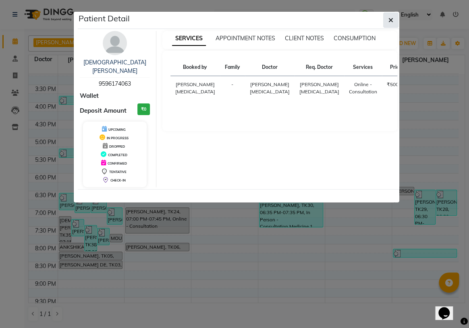
click at [389, 15] on button "button" at bounding box center [390, 19] width 15 height 15
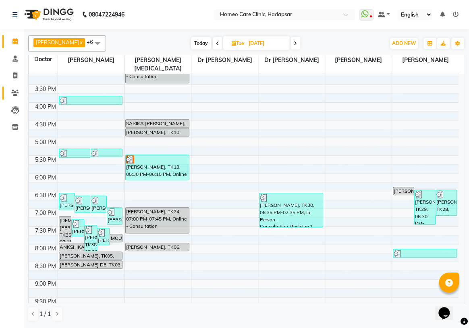
click at [5, 91] on link "Patients" at bounding box center [11, 93] width 19 height 13
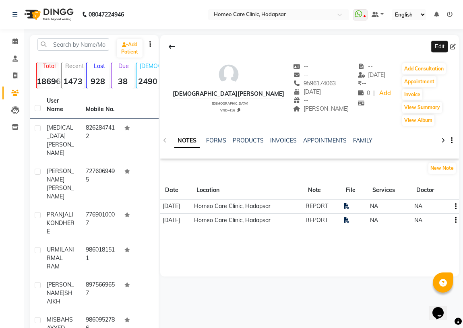
click at [453, 45] on icon at bounding box center [453, 47] width 6 height 6
select select "21"
select select "08"
select select "2006"
select select "[DEMOGRAPHIC_DATA]"
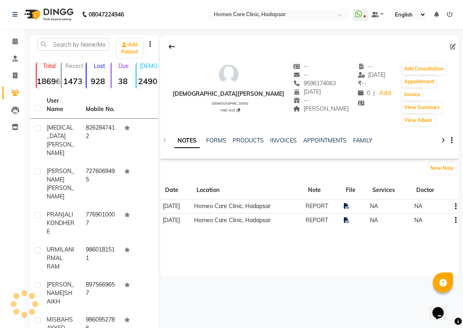
select select "50936"
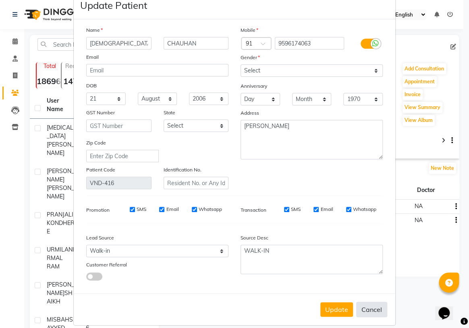
scroll to position [31, 0]
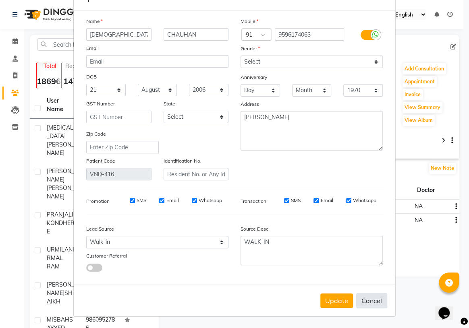
click at [373, 298] on button "Cancel" at bounding box center [371, 300] width 31 height 15
select select
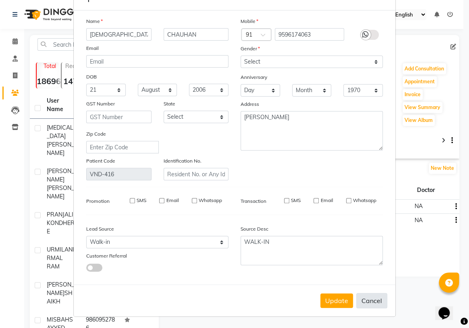
select select
checkbox input "false"
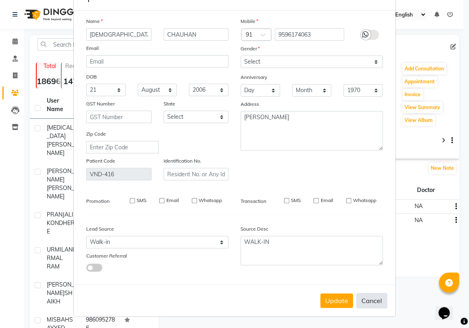
checkbox input "false"
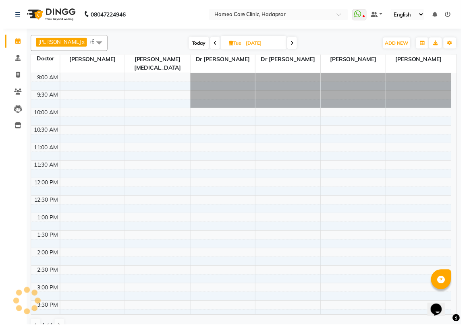
scroll to position [212, 0]
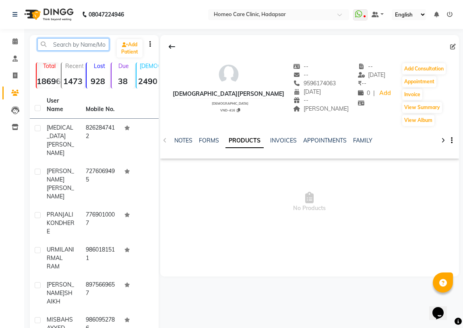
click at [60, 41] on input "text" at bounding box center [73, 44] width 72 height 12
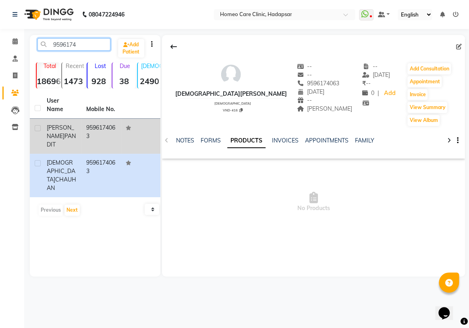
type input "9596174"
click at [77, 119] on td "[PERSON_NAME]" at bounding box center [61, 136] width 39 height 35
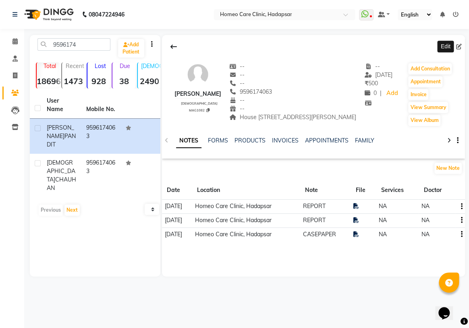
click at [457, 45] on icon at bounding box center [459, 47] width 6 height 6
click at [458, 49] on icon at bounding box center [459, 47] width 6 height 6
select select "[DEMOGRAPHIC_DATA]"
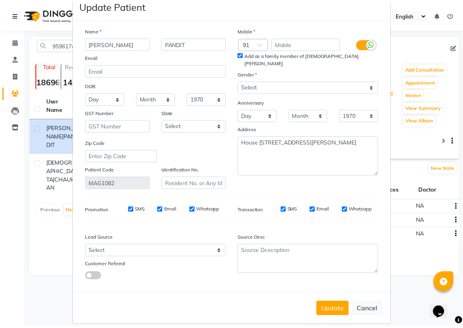
scroll to position [31, 0]
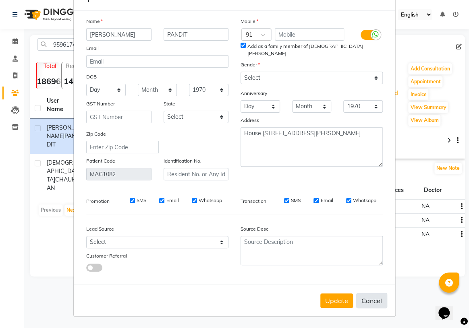
click at [364, 296] on button "Cancel" at bounding box center [371, 300] width 31 height 15
select select
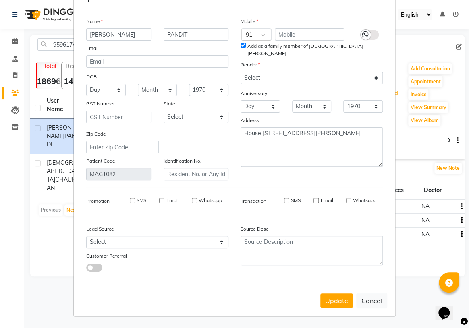
select select
checkbox input "false"
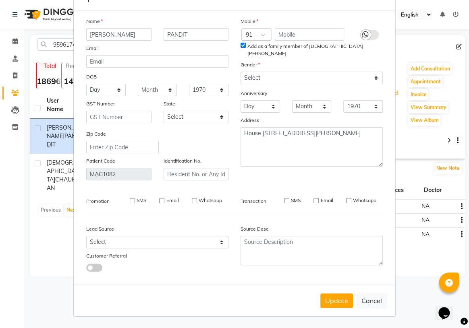
checkbox input "false"
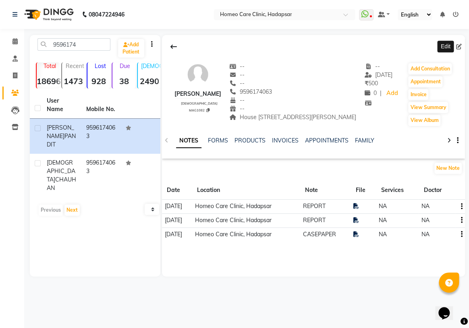
click at [358, 241] on td at bounding box center [362, 235] width 25 height 14
click at [359, 237] on icon at bounding box center [356, 235] width 6 height 6
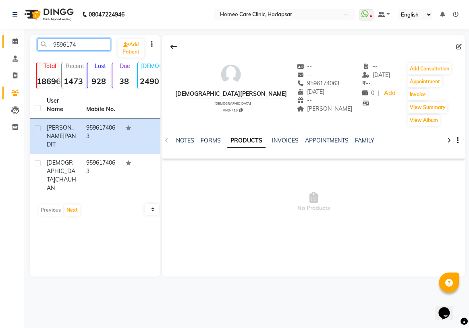
drag, startPoint x: 76, startPoint y: 40, endPoint x: 8, endPoint y: 36, distance: 68.6
click at [12, 36] on app-home "08047224946 Select Location × Homeo Care Clinic, Hadapsar WhatsApp Status ✕ Sta…" at bounding box center [234, 144] width 469 height 289
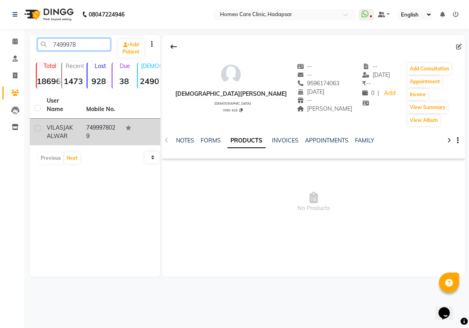
type input "7499978"
click at [106, 128] on td "7499978029" at bounding box center [100, 132] width 39 height 27
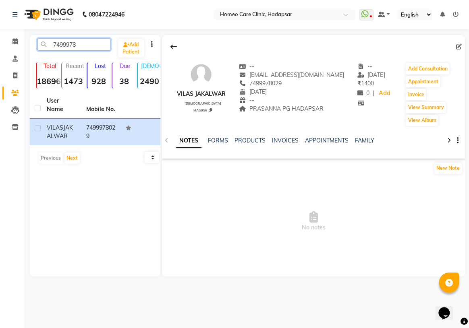
drag, startPoint x: 87, startPoint y: 47, endPoint x: 0, endPoint y: 34, distance: 88.3
click at [0, 17] on app-home "08047224946 Select Location × Homeo Care Clinic, Hadapsar WhatsApp Status ✕ Sta…" at bounding box center [234, 144] width 469 height 289
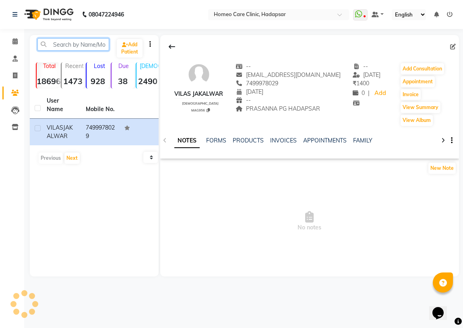
paste input "9596174063"
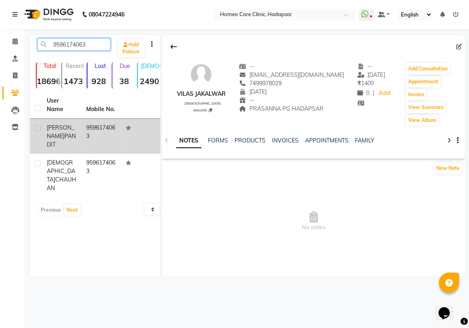
type input "9596174063"
click at [79, 119] on td "[PERSON_NAME]" at bounding box center [61, 136] width 39 height 35
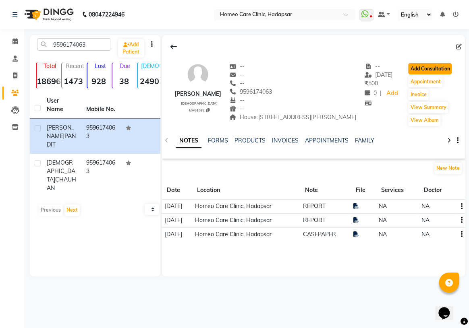
click at [445, 73] on button "Add Consultation" at bounding box center [429, 68] width 43 height 11
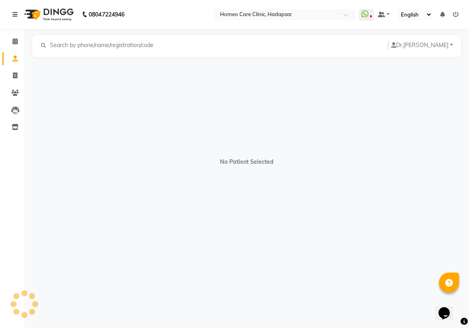
select select "[DEMOGRAPHIC_DATA]"
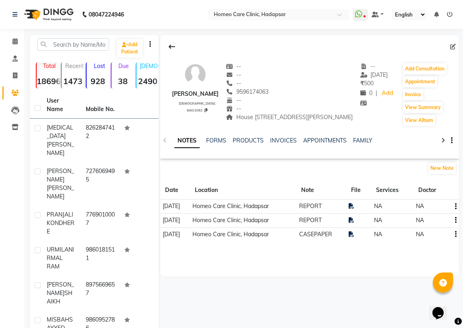
scroll to position [73, 0]
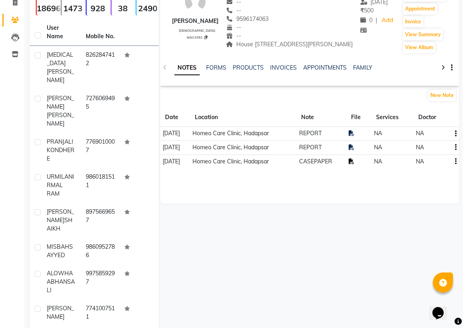
click at [354, 164] on icon at bounding box center [352, 162] width 6 height 6
click at [354, 168] on td at bounding box center [358, 162] width 25 height 14
click at [354, 164] on icon at bounding box center [352, 162] width 6 height 6
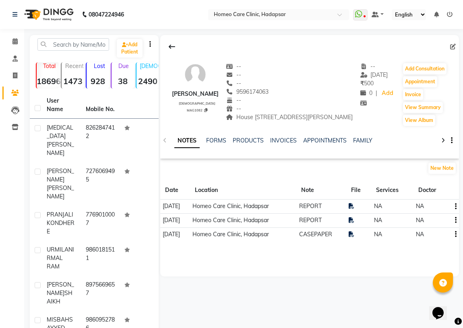
click at [180, 41] on div at bounding box center [309, 46] width 299 height 15
click at [176, 41] on button at bounding box center [172, 46] width 17 height 15
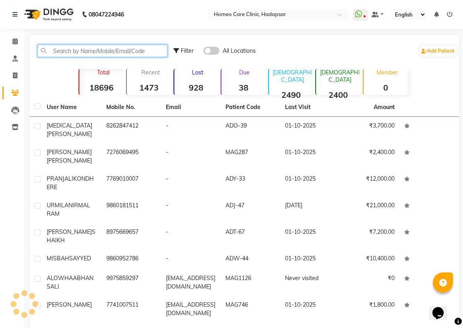
click at [166, 48] on input "text" at bounding box center [102, 51] width 130 height 12
paste input "9596174063"
click at [110, 52] on input "9596174063" at bounding box center [102, 51] width 130 height 12
click at [109, 52] on input "9596174063" at bounding box center [102, 51] width 130 height 12
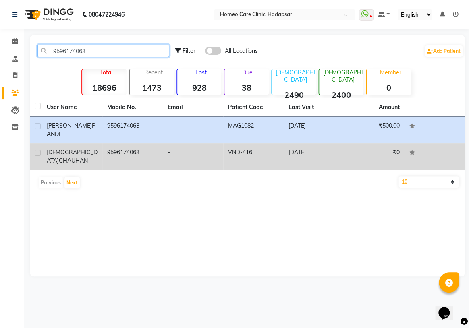
type input "9596174063"
click at [137, 155] on td "9596174063" at bounding box center [132, 156] width 60 height 27
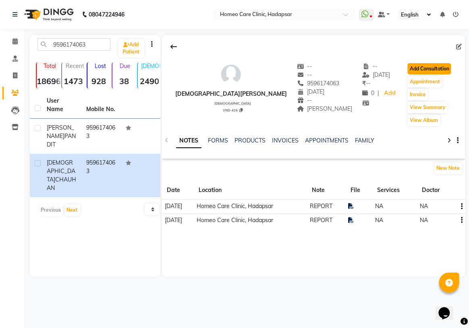
click at [431, 65] on button "Add Consultation" at bounding box center [428, 68] width 43 height 11
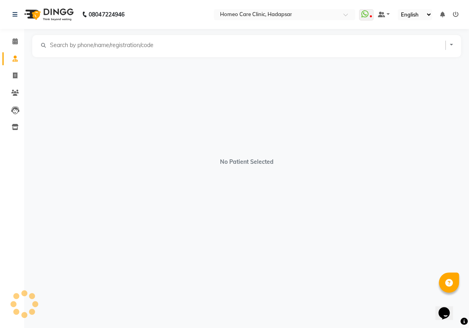
select select "[DEMOGRAPHIC_DATA]"
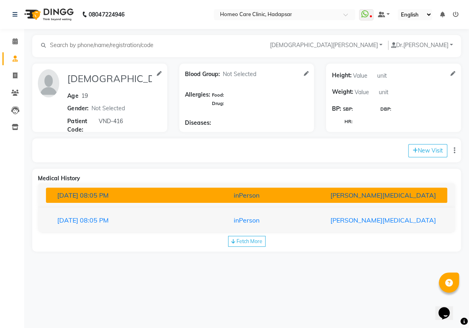
click at [224, 194] on div "inPerson" at bounding box center [246, 195] width 130 height 10
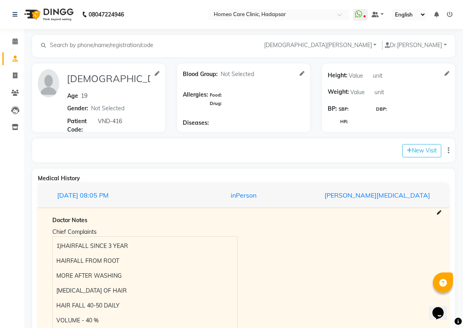
click at [12, 85] on li "Patients" at bounding box center [12, 93] width 24 height 17
click at [3, 95] on link "Patients" at bounding box center [11, 93] width 19 height 13
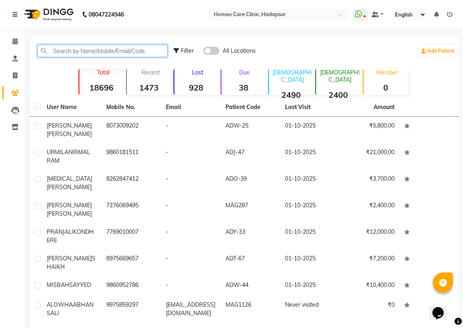
click at [66, 48] on input "text" at bounding box center [102, 51] width 130 height 12
paste input "VNA-08"
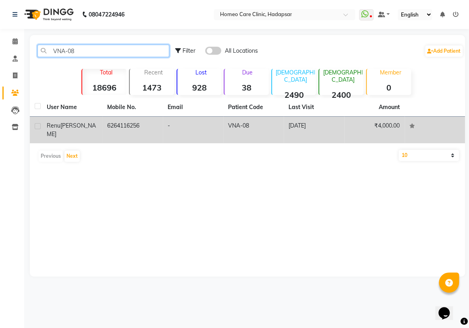
type input "VNA-08"
click at [112, 131] on td "6264116256" at bounding box center [132, 130] width 60 height 27
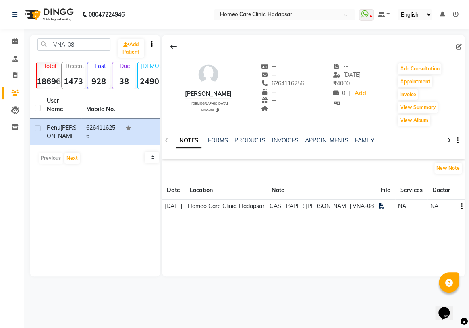
click at [277, 145] on div "NOTES FORMS PRODUCTS INVOICES APPOINTMENTS FAMILY" at bounding box center [303, 144] width 255 height 15
click at [283, 139] on link "INVOICES" at bounding box center [285, 140] width 27 height 7
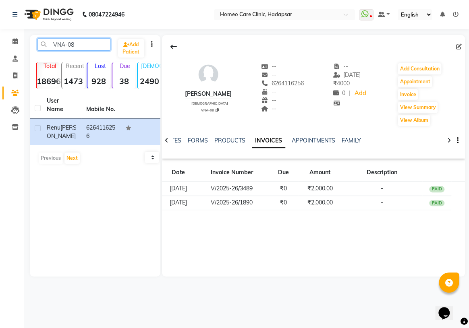
drag, startPoint x: 91, startPoint y: 43, endPoint x: 0, endPoint y: 56, distance: 91.8
click at [0, 48] on app-home "08047224946 Select Location × Homeo Care Clinic, Hadapsar WhatsApp Status ✕ Sta…" at bounding box center [234, 144] width 469 height 289
paste input "VND-416"
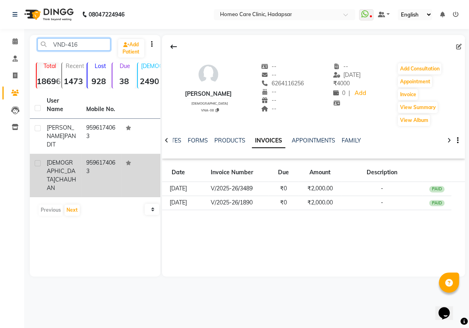
type input "VND-416"
click at [73, 159] on span "[DEMOGRAPHIC_DATA]" at bounding box center [61, 171] width 29 height 24
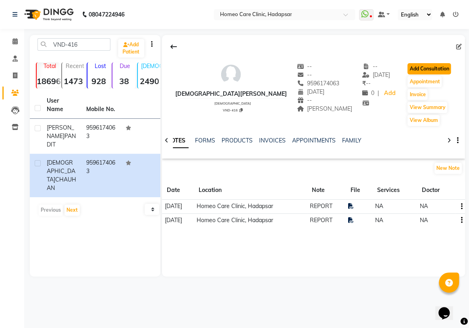
click at [430, 69] on button "Add Consultation" at bounding box center [428, 68] width 43 height 11
select select "[DEMOGRAPHIC_DATA]"
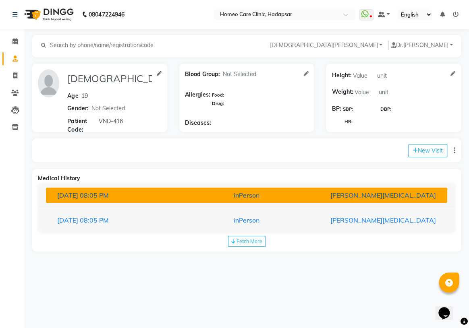
click at [197, 191] on div "inPerson" at bounding box center [246, 195] width 130 height 10
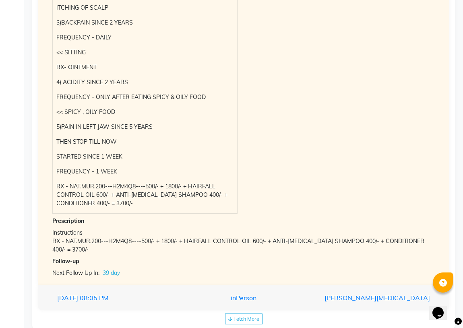
scroll to position [404, 0]
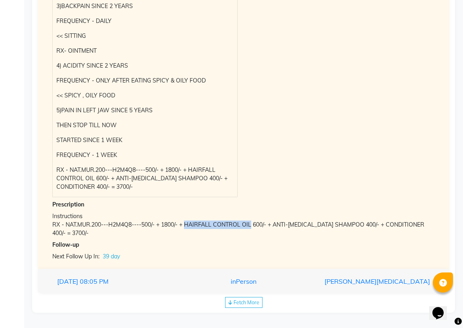
drag, startPoint x: 186, startPoint y: 224, endPoint x: 251, endPoint y: 226, distance: 65.3
click at [251, 226] on div "RX - NAT.MUR.200---H2M4Q8----500/- + 1800/- + HAIRFALL CONTROL OIL 600/- + ANTI…" at bounding box center [243, 229] width 383 height 17
copy div "HAIRFALL CONTROL OIL"
drag, startPoint x: 273, startPoint y: 226, endPoint x: 354, endPoint y: 229, distance: 81.0
click at [354, 229] on div "RX - NAT.MUR.200---H2M4Q8----500/- + 1800/- + HAIRFALL CONTROL OIL 600/- + ANTI…" at bounding box center [243, 229] width 383 height 17
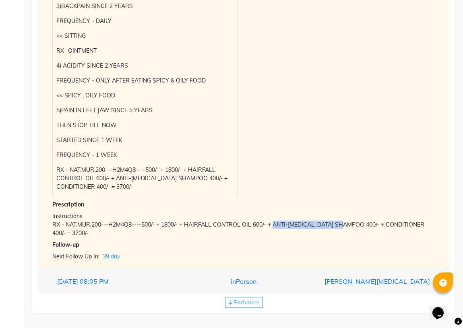
copy div "ANTI-[MEDICAL_DATA] SHAMPOO"
drag, startPoint x: 373, startPoint y: 225, endPoint x: 410, endPoint y: 227, distance: 37.1
click at [410, 227] on div "RX - NAT.MUR.200---H2M4Q8----500/- + 1800/- + HAIRFALL CONTROL OIL 600/- + ANTI…" at bounding box center [243, 229] width 383 height 17
copy div "CONDITIONER"
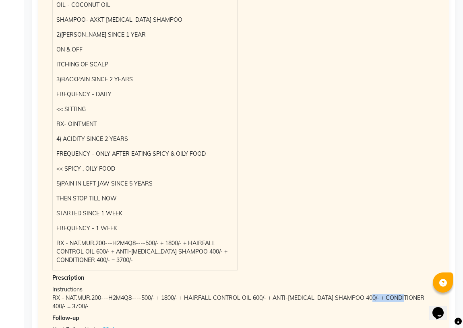
scroll to position [148, 0]
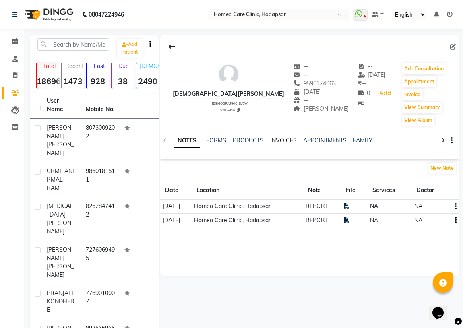
click at [280, 141] on link "INVOICES" at bounding box center [283, 140] width 27 height 7
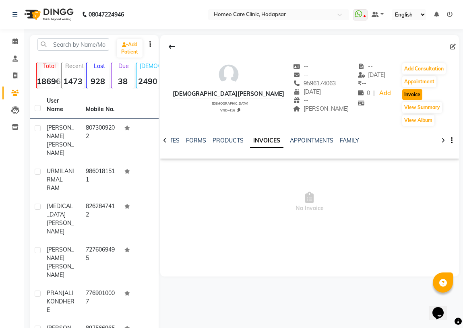
click at [405, 90] on button "Invoice" at bounding box center [412, 94] width 20 height 11
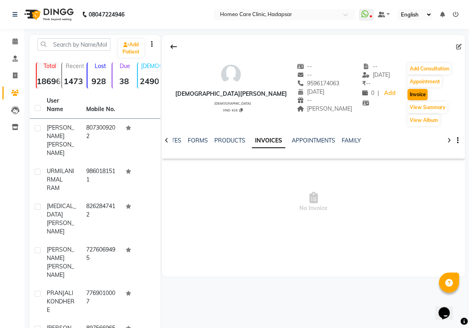
select select "7485"
select select "service"
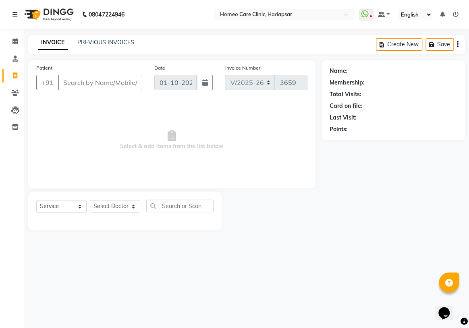
type input "9596174063"
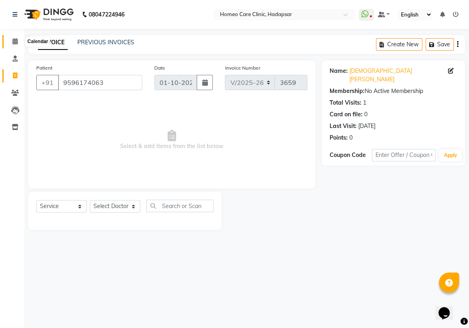
click at [15, 37] on span at bounding box center [15, 41] width 14 height 9
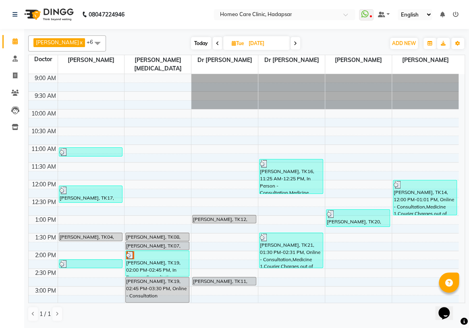
select select "service"
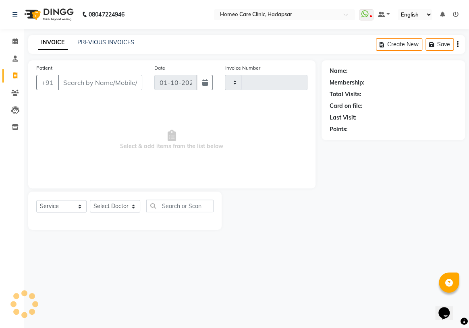
type input "3659"
select select "7485"
type input "9596174063"
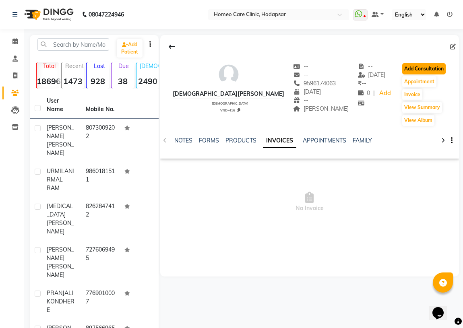
click at [420, 68] on button "Add Consultation" at bounding box center [423, 68] width 43 height 11
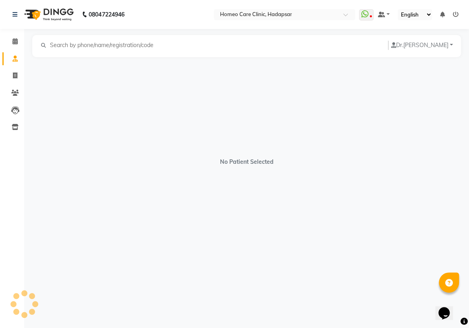
select select "[DEMOGRAPHIC_DATA]"
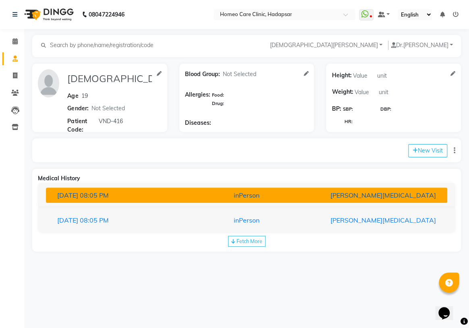
click at [157, 197] on div "[DATE] 08:05 PM" at bounding box center [116, 195] width 130 height 10
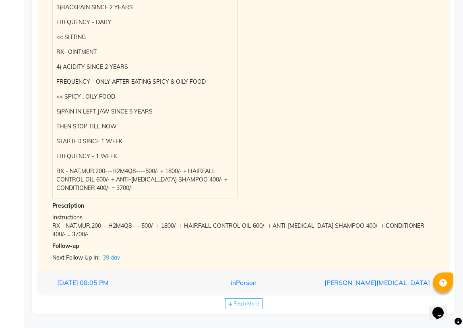
scroll to position [293, 0]
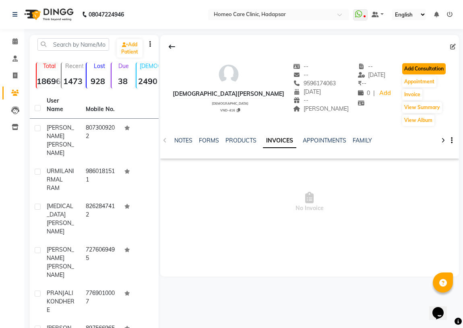
click at [418, 64] on button "Add Consultation" at bounding box center [423, 68] width 43 height 11
select select "[DEMOGRAPHIC_DATA]"
click at [402, 94] on button "Invoice" at bounding box center [412, 94] width 20 height 11
select select "service"
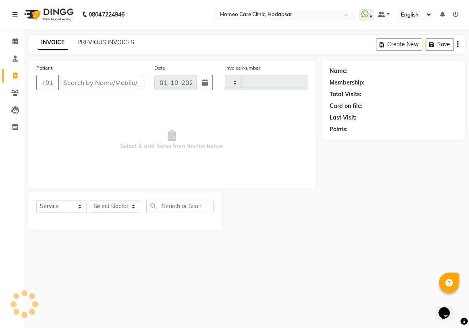
type input "3659"
select select "7485"
click at [125, 209] on select "Select Doctor" at bounding box center [115, 206] width 50 height 12
type input "9596174063"
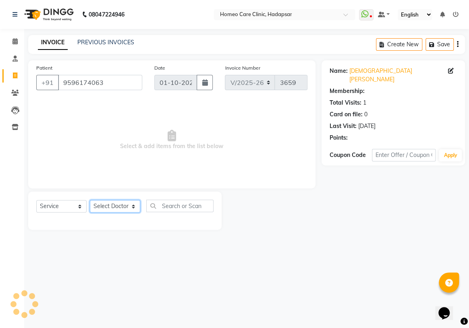
select select "65966"
click at [90, 200] on select "Select Doctor Dingg Support [PERSON_NAME] [PERSON_NAME] [PERSON_NAME] [PERSON_N…" at bounding box center [115, 206] width 50 height 12
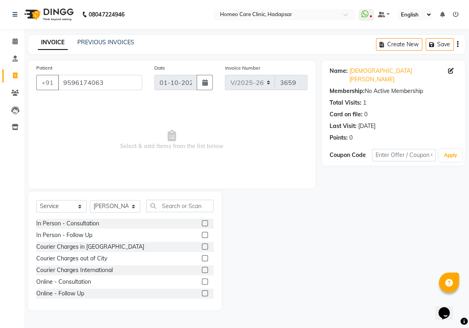
click at [202, 225] on label at bounding box center [205, 223] width 6 height 6
click at [202, 225] on input "checkbox" at bounding box center [204, 223] width 5 height 5
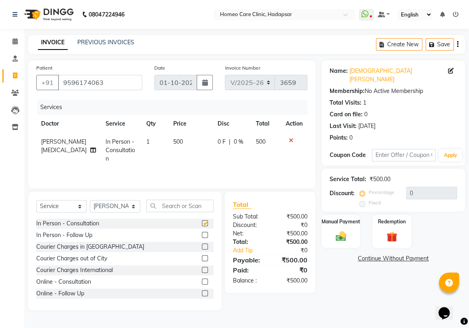
checkbox input "false"
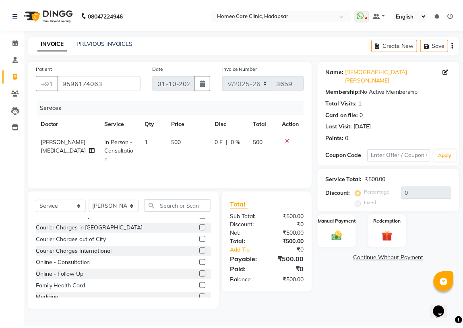
scroll to position [36, 0]
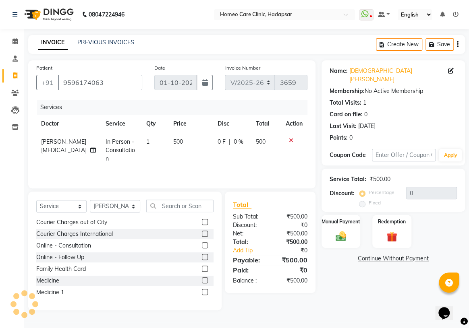
click at [202, 279] on label at bounding box center [205, 280] width 6 height 6
click at [202, 279] on input "checkbox" at bounding box center [204, 280] width 5 height 5
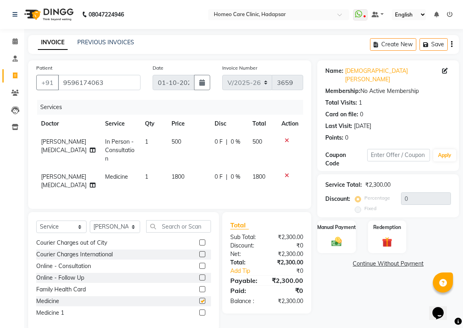
checkbox input "false"
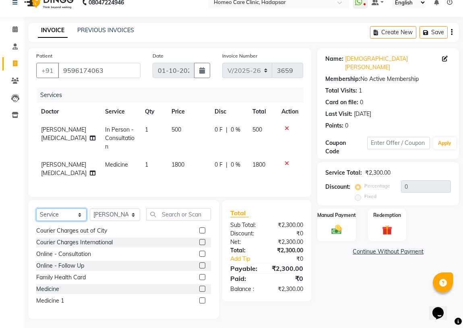
click at [80, 213] on select "Select Service Product Membership Package Voucher Prepaid Gift Card" at bounding box center [61, 215] width 50 height 12
select select "product"
click at [36, 209] on select "Select Service Product Membership Package Voucher Prepaid Gift Card" at bounding box center [61, 215] width 50 height 12
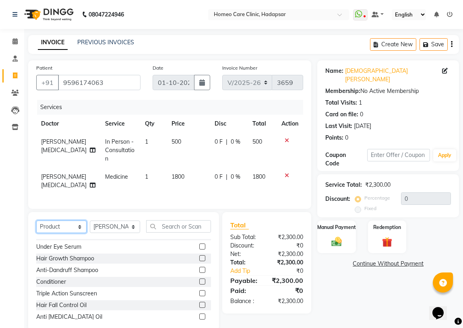
scroll to position [73, 0]
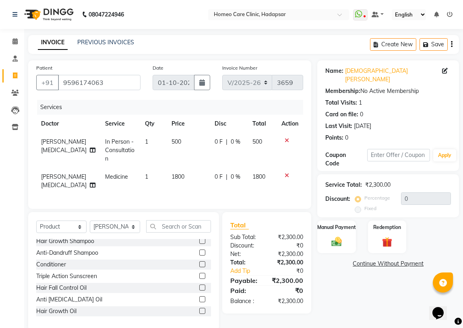
click at [199, 285] on label at bounding box center [202, 288] width 6 height 6
click at [199, 286] on input "checkbox" at bounding box center [201, 288] width 5 height 5
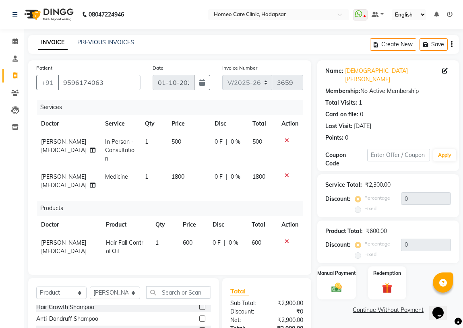
checkbox input "false"
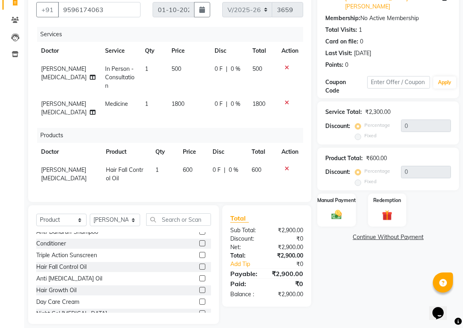
scroll to position [69, 0]
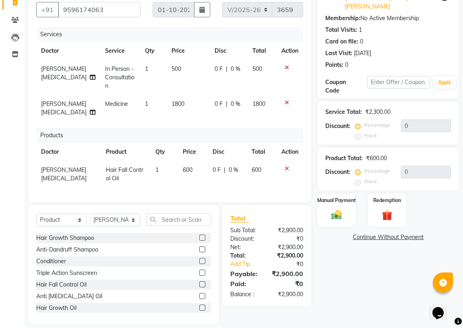
click at [199, 247] on label at bounding box center [202, 249] width 6 height 6
click at [199, 247] on input "checkbox" at bounding box center [201, 249] width 5 height 5
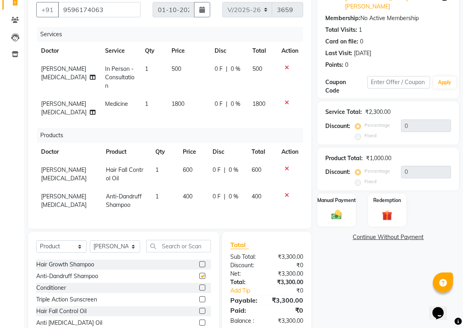
checkbox input "false"
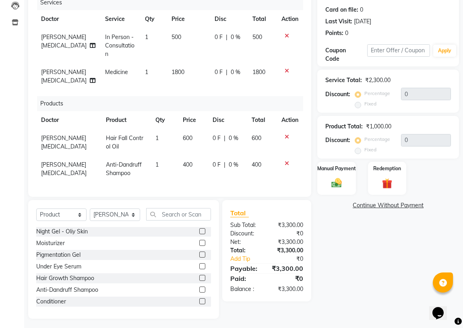
scroll to position [36, 0]
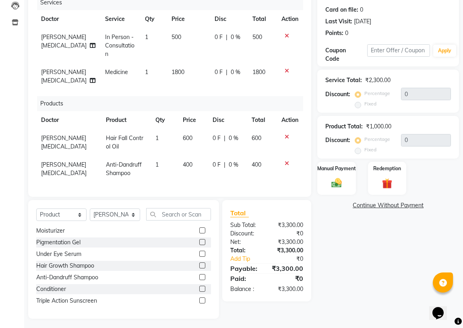
click at [199, 286] on label at bounding box center [202, 289] width 6 height 6
click at [199, 287] on input "checkbox" at bounding box center [201, 289] width 5 height 5
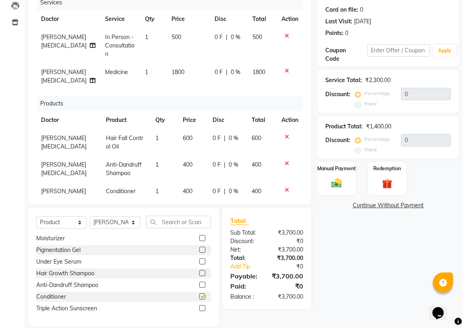
checkbox input "false"
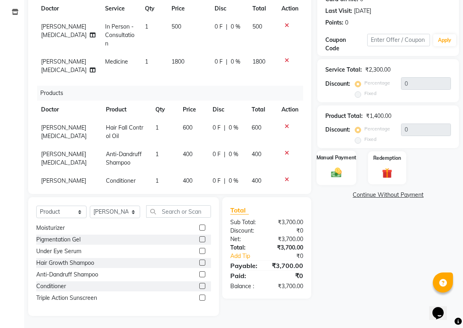
click at [342, 169] on img at bounding box center [336, 173] width 17 height 12
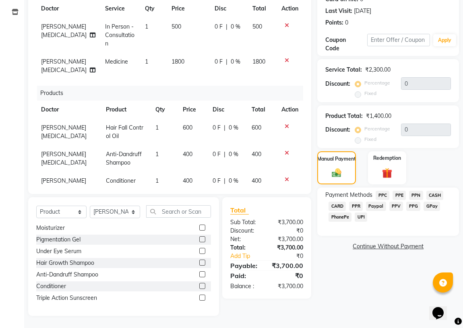
click at [354, 202] on span "PPR" at bounding box center [356, 206] width 14 height 9
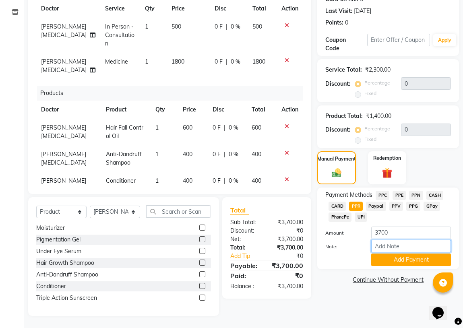
click at [386, 240] on input "Note:" at bounding box center [411, 246] width 80 height 12
type input "PPR"
click at [398, 254] on button "Add Payment" at bounding box center [411, 260] width 80 height 12
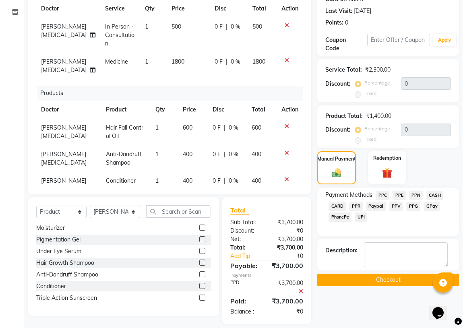
scroll to position [123, 0]
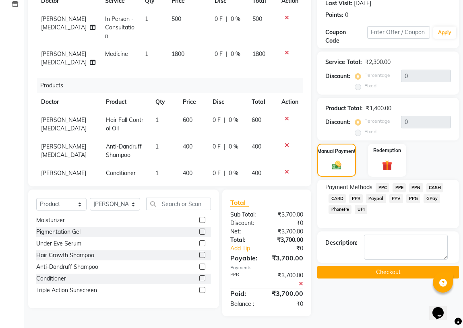
click at [376, 266] on button "Checkout" at bounding box center [388, 272] width 142 height 12
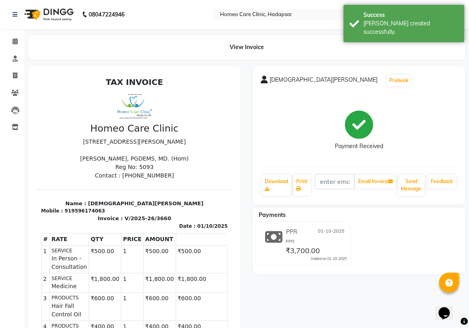
select select "service"
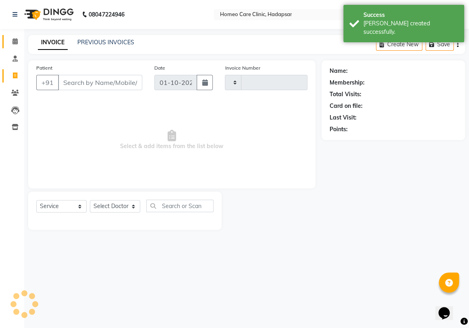
type input "3661"
select select "7485"
click at [14, 38] on icon at bounding box center [14, 41] width 5 height 6
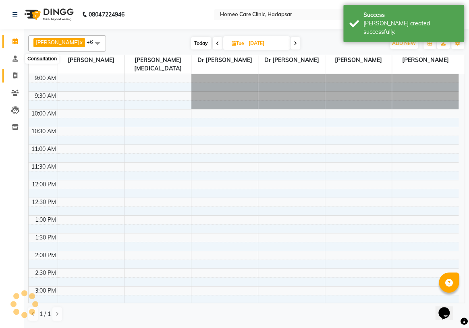
scroll to position [212, 0]
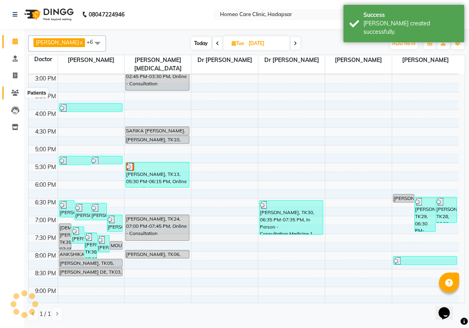
click at [14, 91] on icon at bounding box center [15, 93] width 8 height 6
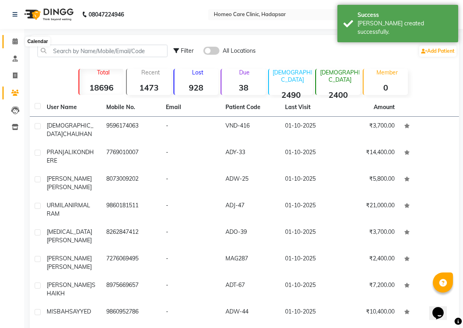
click at [13, 43] on icon at bounding box center [14, 41] width 5 height 6
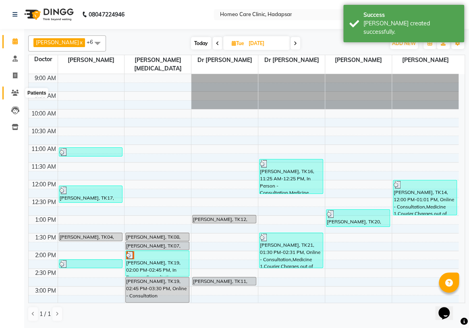
click at [12, 93] on icon at bounding box center [15, 93] width 8 height 6
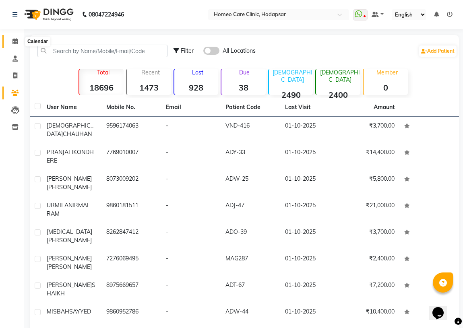
click at [11, 37] on span at bounding box center [15, 41] width 14 height 9
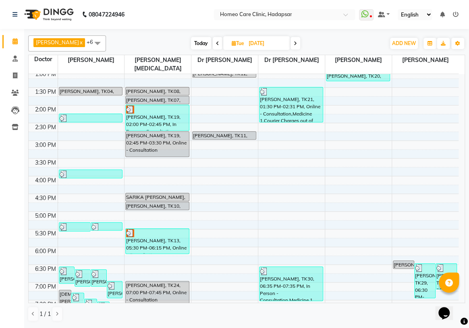
scroll to position [146, 0]
click at [300, 40] on span at bounding box center [295, 43] width 10 height 12
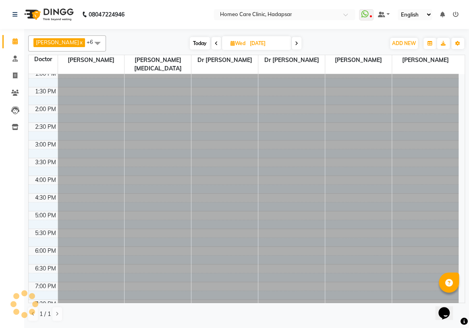
scroll to position [0, 0]
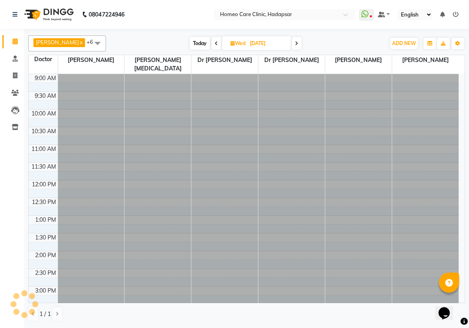
click at [301, 40] on span at bounding box center [297, 43] width 10 height 12
click at [300, 40] on span at bounding box center [296, 43] width 10 height 12
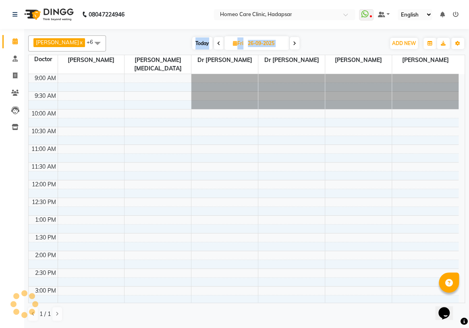
click at [299, 40] on span at bounding box center [295, 43] width 10 height 12
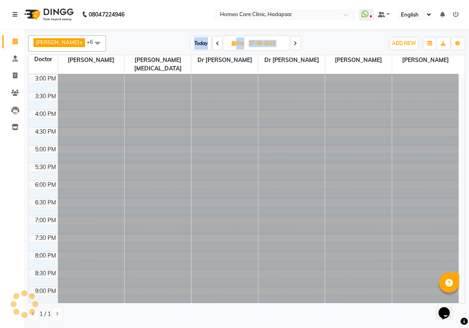
click at [300, 40] on span at bounding box center [295, 43] width 10 height 12
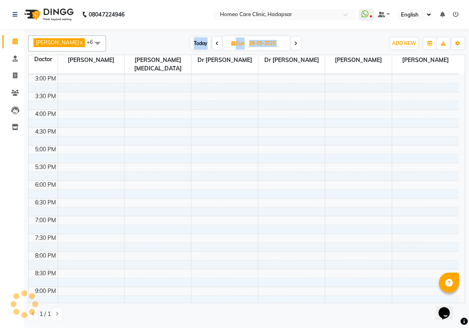
click at [300, 40] on span at bounding box center [296, 43] width 10 height 12
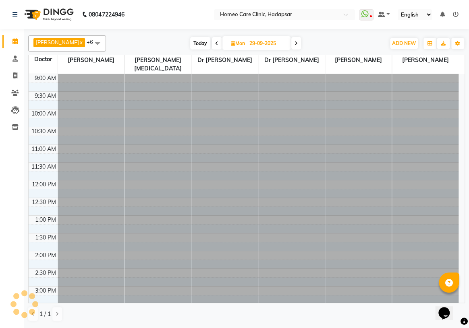
click at [301, 40] on span at bounding box center [296, 43] width 10 height 12
click at [300, 40] on span at bounding box center [295, 43] width 10 height 12
type input "01-10-2025"
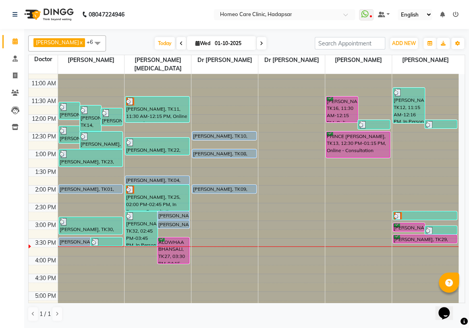
click at [292, 8] on div at bounding box center [291, 8] width 66 height 0
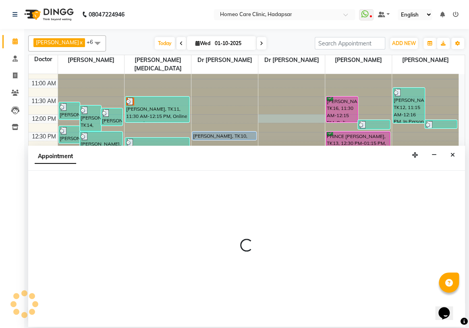
select select "70881"
select select "tentative"
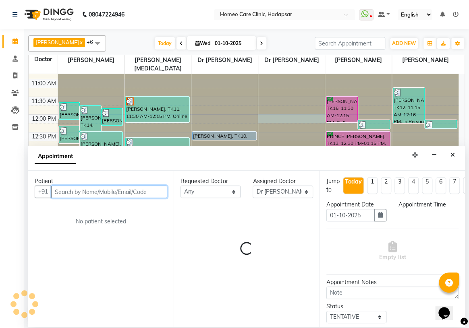
select select "720"
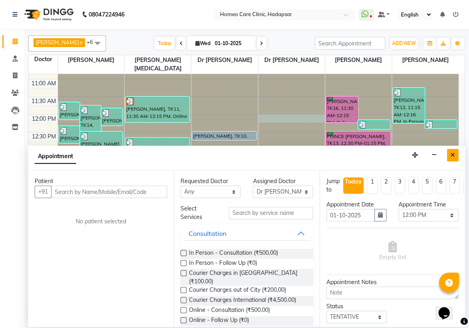
click at [455, 154] on button "Close" at bounding box center [453, 155] width 12 height 12
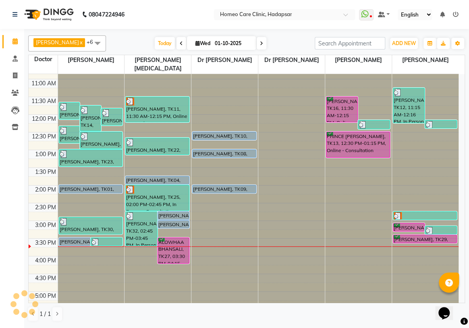
click at [186, 45] on span at bounding box center [181, 43] width 10 height 12
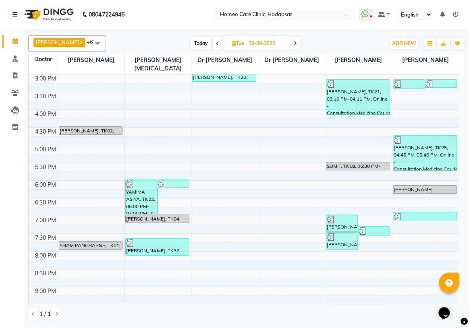
click at [297, 41] on icon at bounding box center [295, 43] width 3 height 5
type input "01-10-2025"
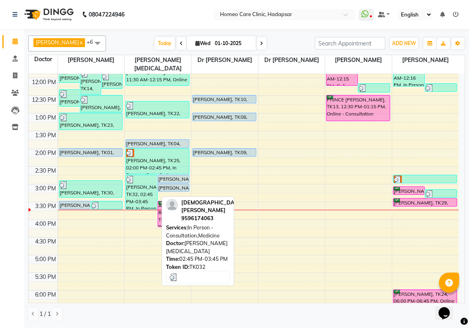
click at [149, 185] on div "[PERSON_NAME], TK32, 02:45 PM-03:45 PM, In Person - Consultation,Medicine" at bounding box center [141, 192] width 31 height 34
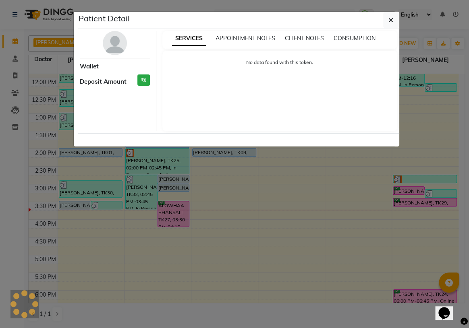
select select "3"
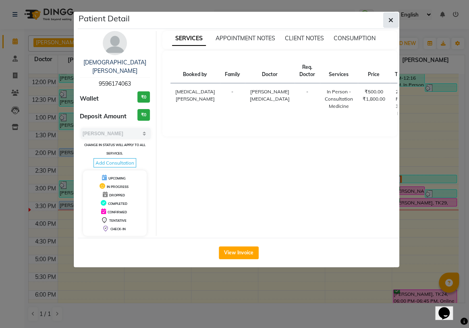
click at [390, 21] on icon "button" at bounding box center [390, 20] width 5 height 6
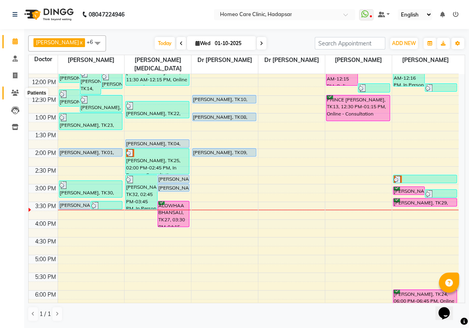
click at [17, 93] on icon at bounding box center [15, 93] width 8 height 6
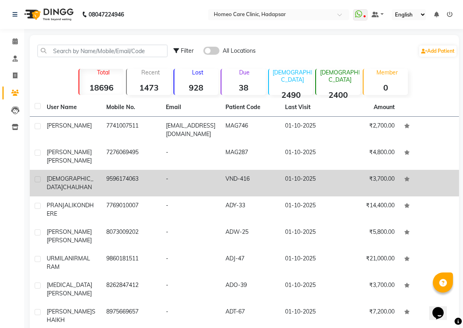
click at [146, 186] on td "9596174063" at bounding box center [131, 183] width 60 height 27
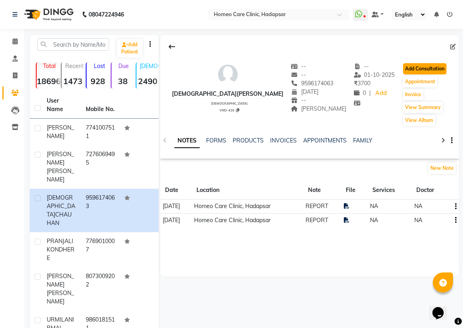
click at [409, 66] on button "Add Consultation" at bounding box center [424, 68] width 43 height 11
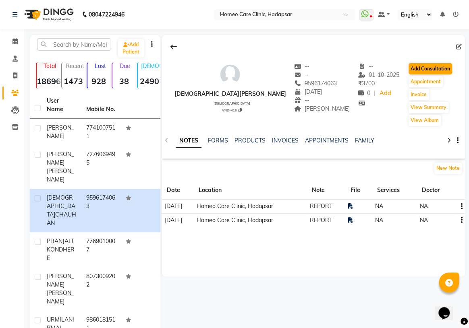
select select "[DEMOGRAPHIC_DATA]"
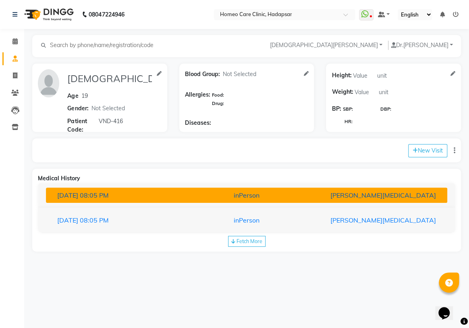
click at [272, 194] on div "inPerson" at bounding box center [246, 195] width 130 height 10
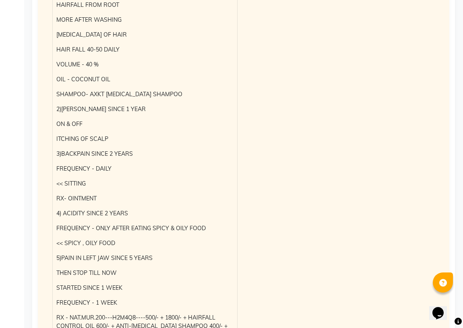
scroll to position [403, 0]
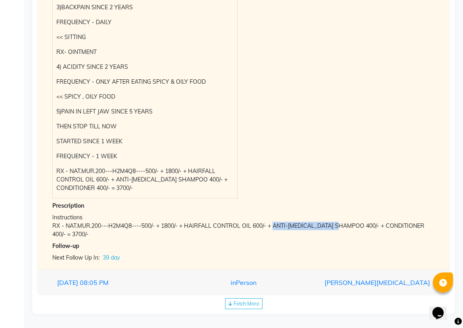
drag, startPoint x: 273, startPoint y: 226, endPoint x: 349, endPoint y: 226, distance: 76.1
click at [349, 226] on div "RX - NAT.MUR.200---H2M4Q8----500/- + 1800/- + HAIRFALL CONTROL OIL 600/- + ANTI…" at bounding box center [243, 230] width 383 height 17
copy div "ANTI-[MEDICAL_DATA] SHAMPOO"
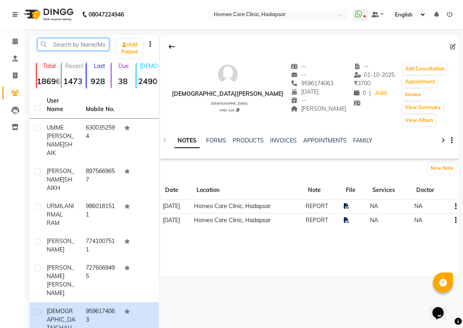
click at [68, 45] on input "text" at bounding box center [73, 44] width 72 height 12
paste input "VND-350"
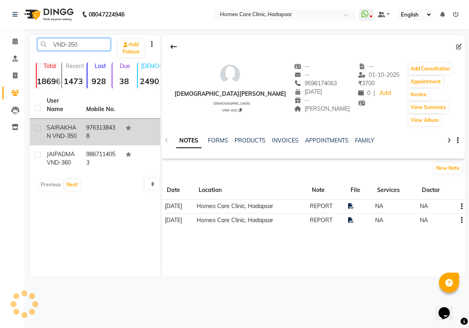
type input "VND-350"
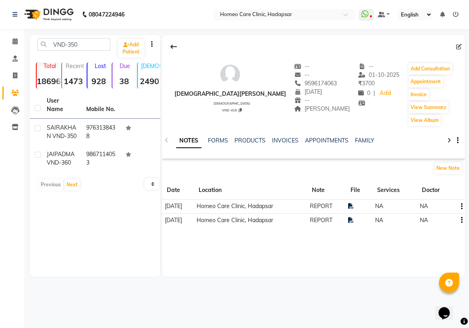
click at [72, 131] on div "[PERSON_NAME] VND-350" at bounding box center [62, 132] width 30 height 17
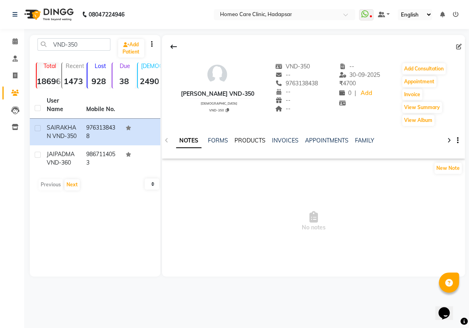
click at [246, 141] on link "PRODUCTS" at bounding box center [249, 140] width 31 height 7
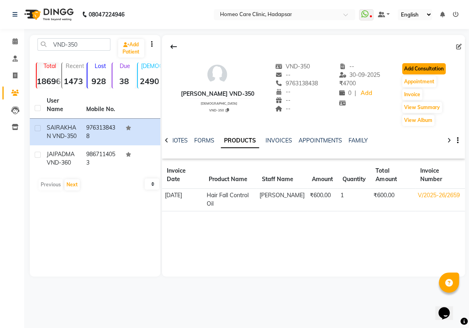
click at [426, 71] on button "Add Consultation" at bounding box center [423, 68] width 43 height 11
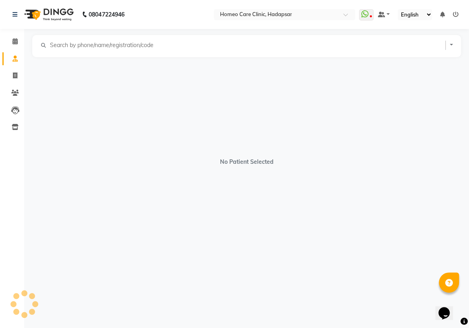
select select "[DEMOGRAPHIC_DATA]"
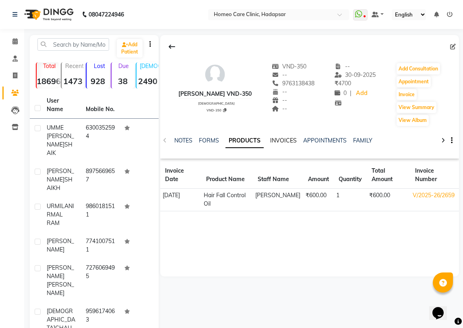
click at [286, 142] on link "INVOICES" at bounding box center [283, 140] width 27 height 7
click at [87, 52] on div "Add Patient" at bounding box center [94, 47] width 126 height 19
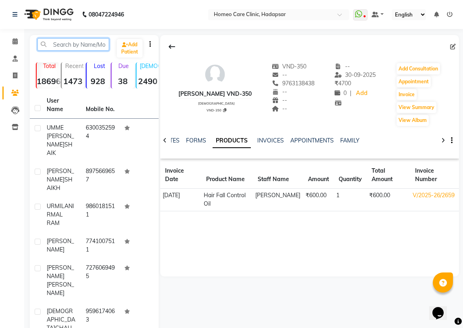
click at [88, 46] on input "text" at bounding box center [73, 44] width 72 height 12
paste input "MAG352"
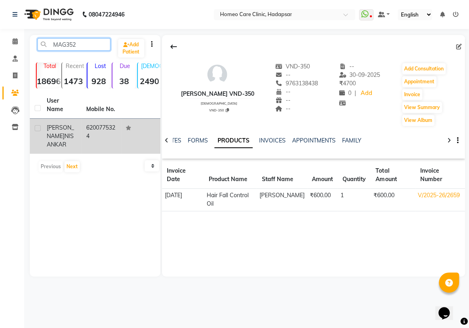
type input "MAG352"
click at [89, 119] on td "6200775324" at bounding box center [100, 136] width 39 height 35
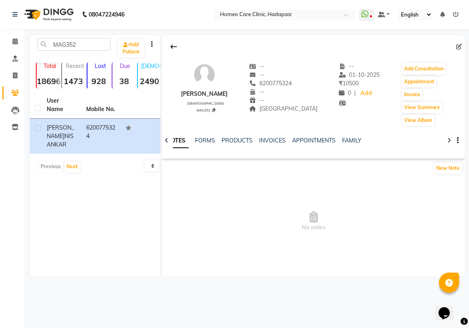
click at [256, 138] on ul "NOTES FORMS PRODUCTS INVOICES APPOINTMENTS FAMILY" at bounding box center [265, 141] width 205 height 8
click at [259, 140] on link "INVOICES" at bounding box center [272, 140] width 27 height 7
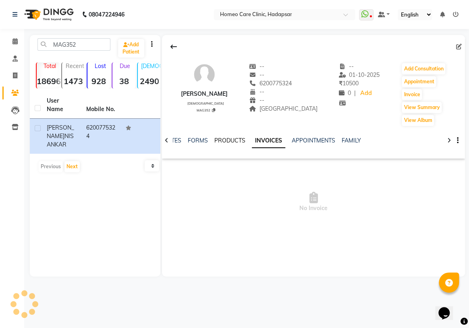
click at [238, 141] on link "PRODUCTS" at bounding box center [229, 140] width 31 height 7
click at [281, 141] on link "INVOICES" at bounding box center [278, 140] width 27 height 7
